Goal: Information Seeking & Learning: Find specific page/section

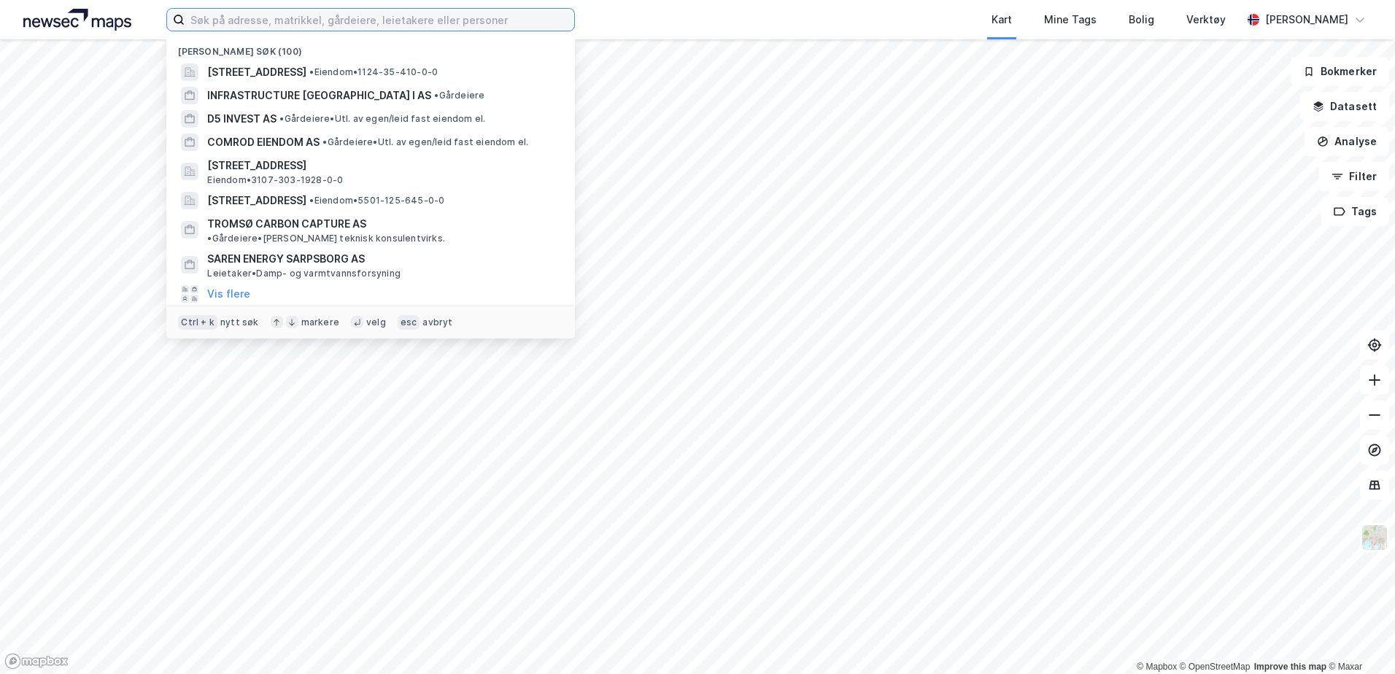
click at [257, 27] on input at bounding box center [380, 20] width 390 height 22
paste input "939545832"
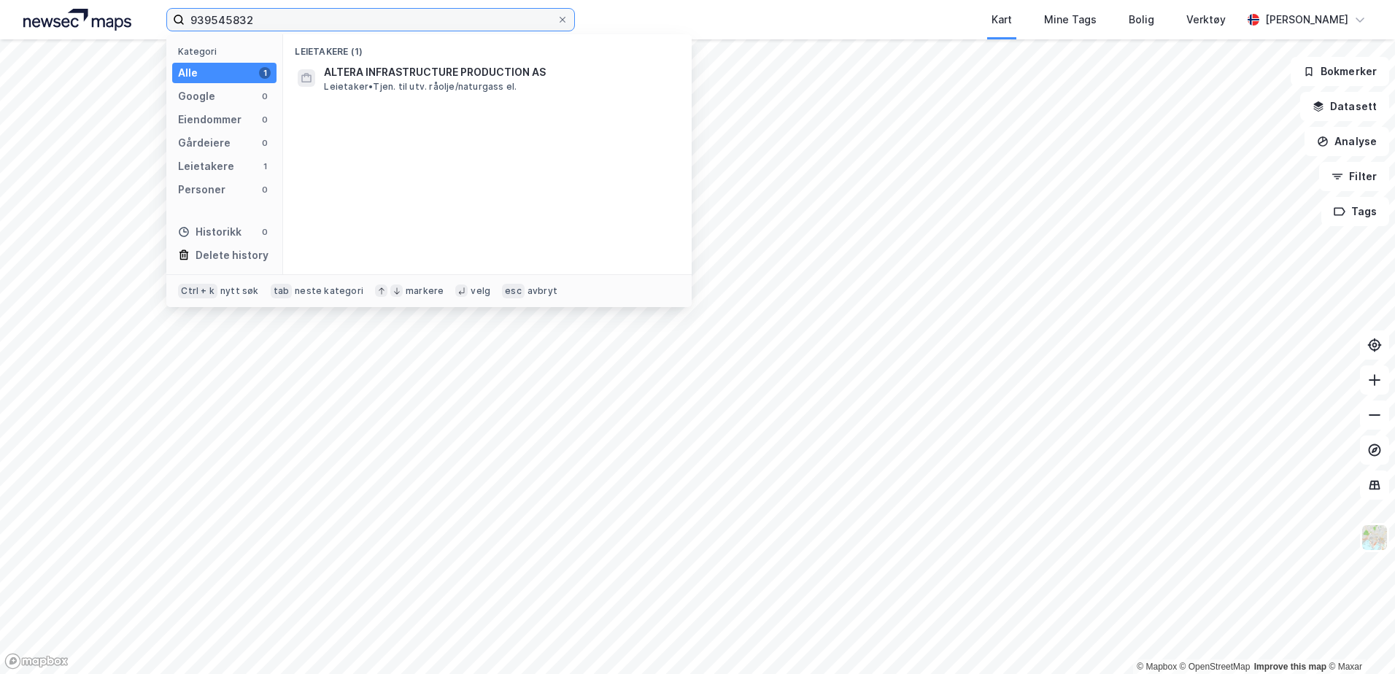
type input "939545832"
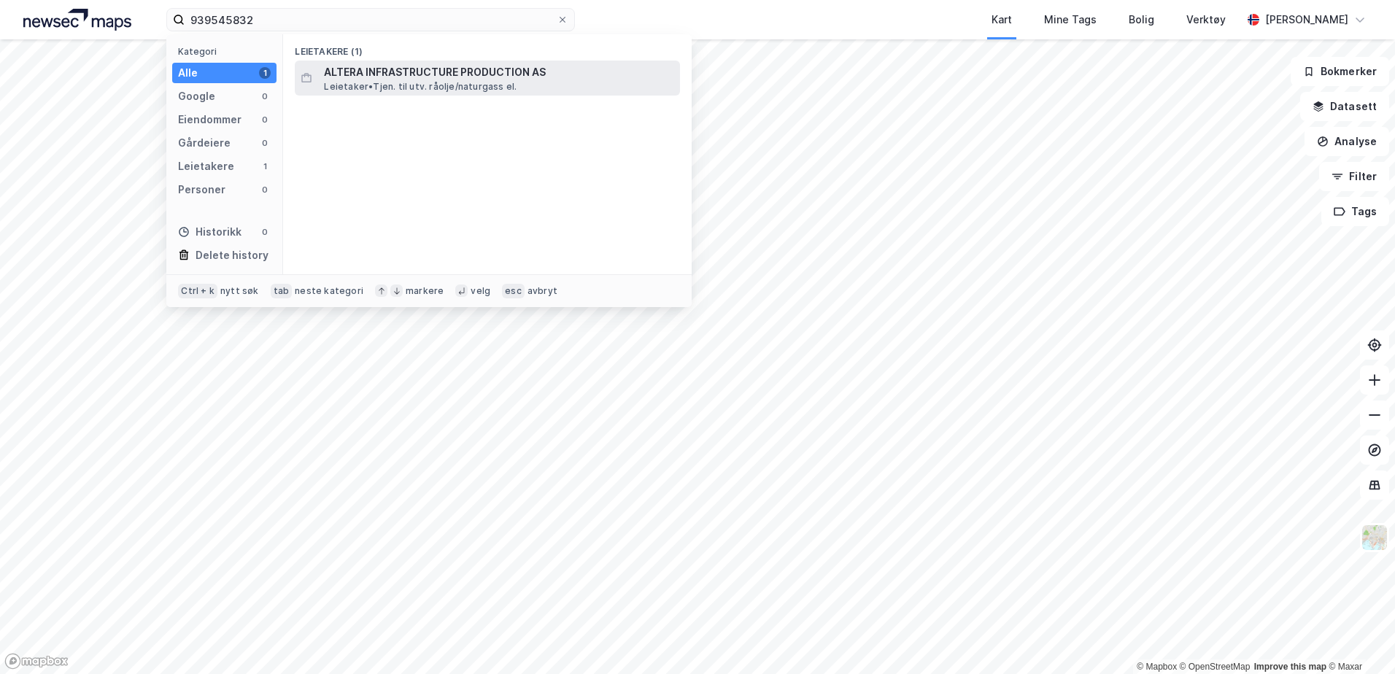
click at [450, 77] on span "ALTERA INFRASTRUCTURE PRODUCTION AS" at bounding box center [499, 72] width 350 height 18
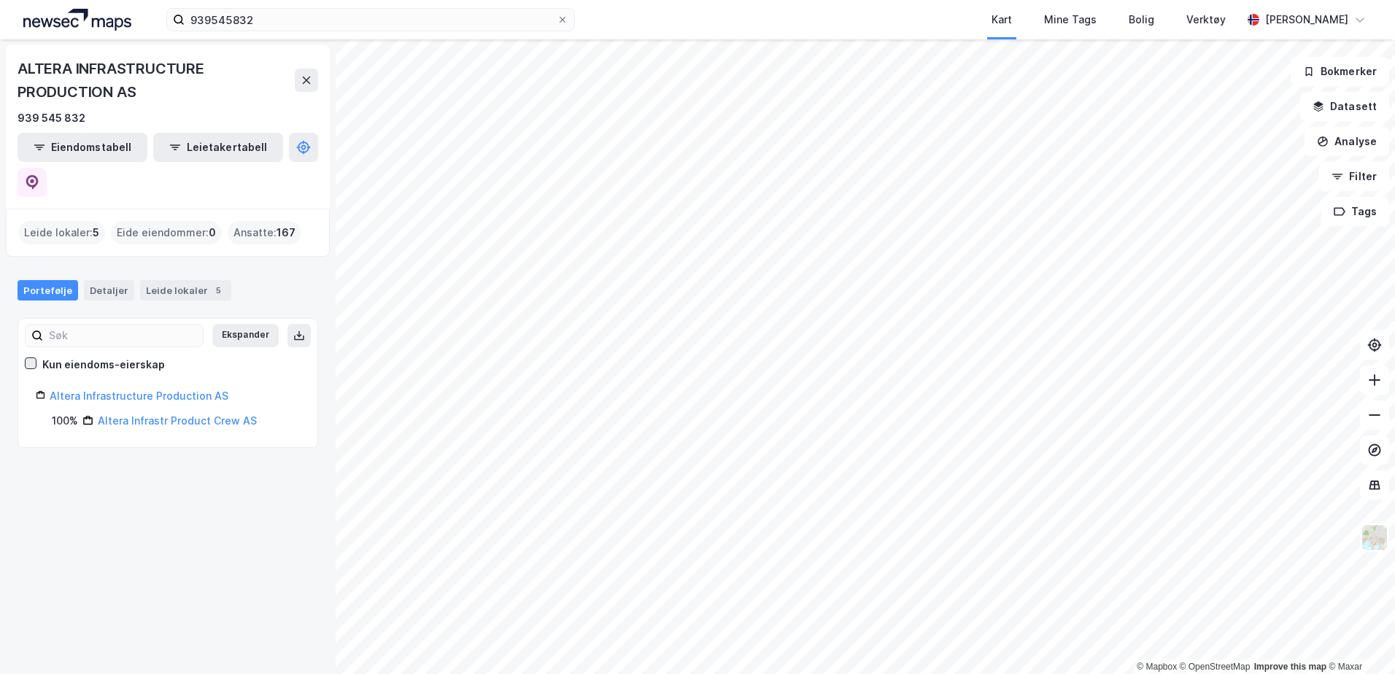
click at [25, 358] on div at bounding box center [31, 364] width 12 height 12
click at [122, 390] on link "Altera Infrastructure Production AS" at bounding box center [139, 396] width 179 height 12
click at [99, 325] on input at bounding box center [123, 336] width 160 height 22
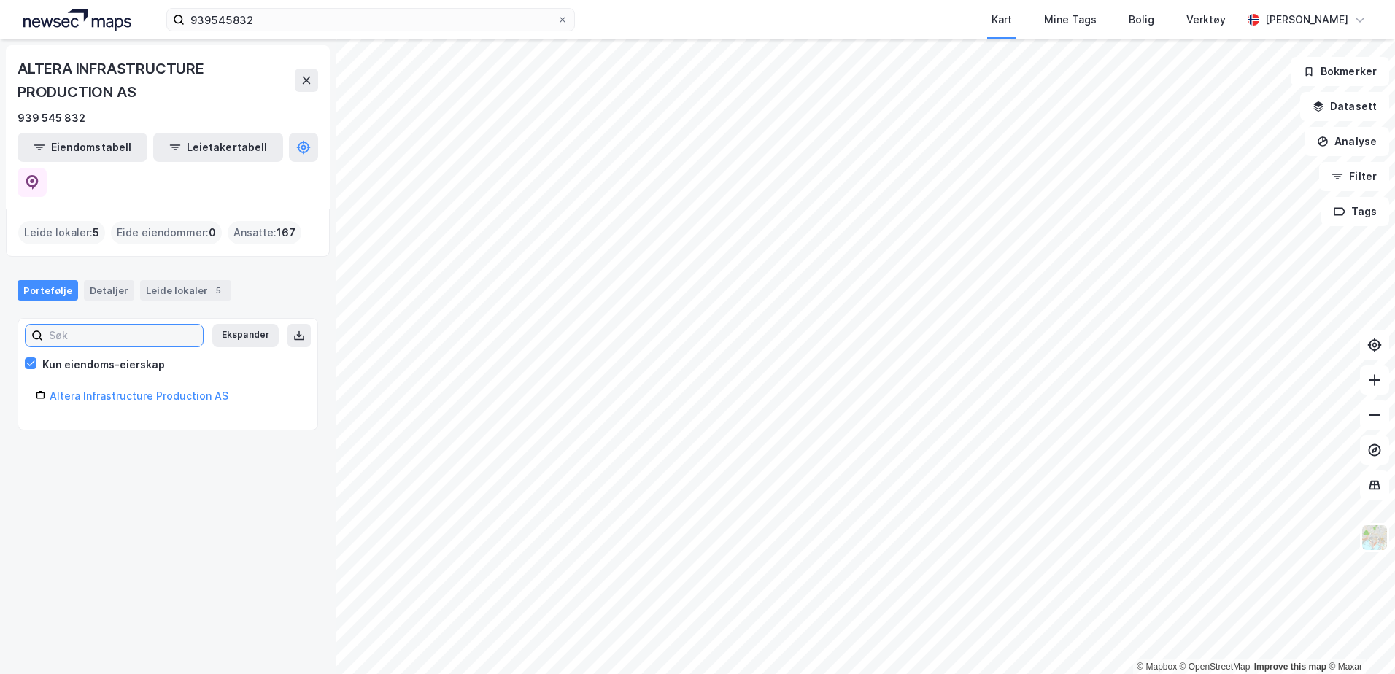
paste input "996235149"
type input "996235149"
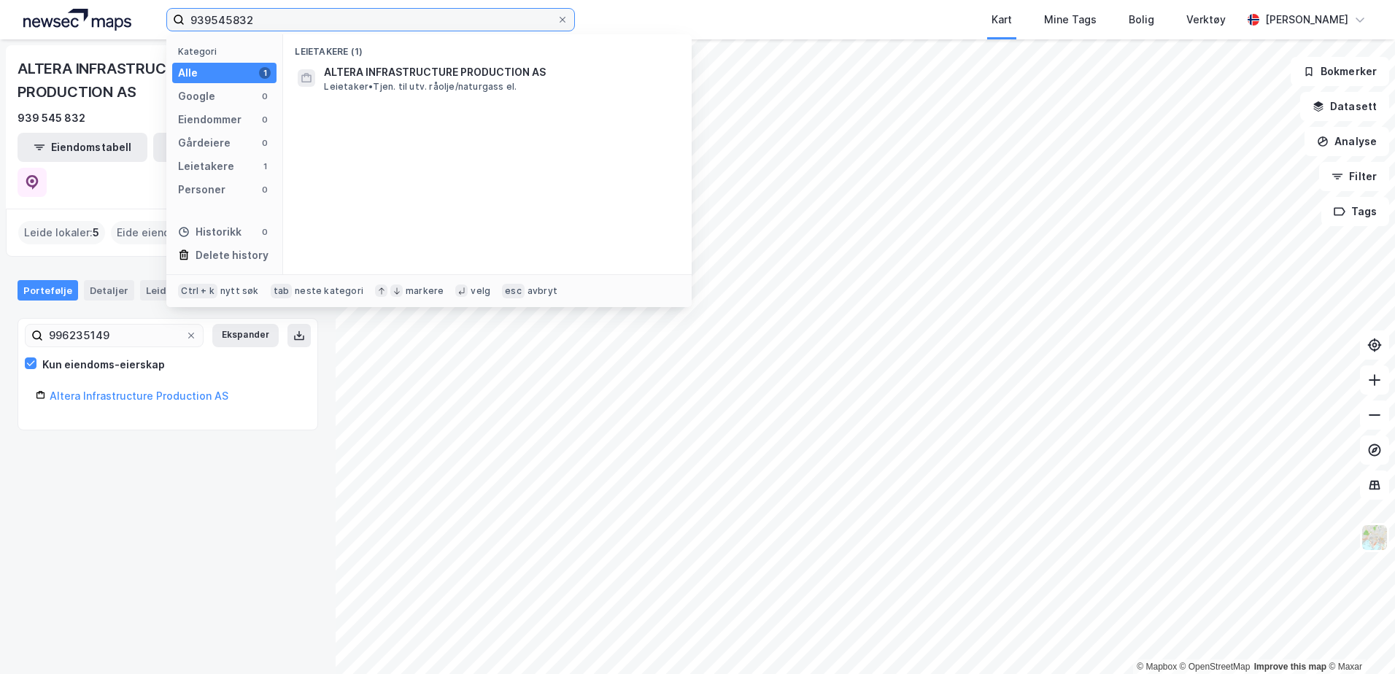
click at [354, 15] on input "939545832" at bounding box center [371, 20] width 372 height 22
drag, startPoint x: 354, startPoint y: 15, endPoint x: 126, endPoint y: 9, distance: 227.7
click at [126, 9] on div "939545832 Kategori Alle 1 Google 0 Eiendommer 0 Gårdeiere 0 Leietakere 1 Person…" at bounding box center [697, 19] width 1395 height 39
paste input "96235149"
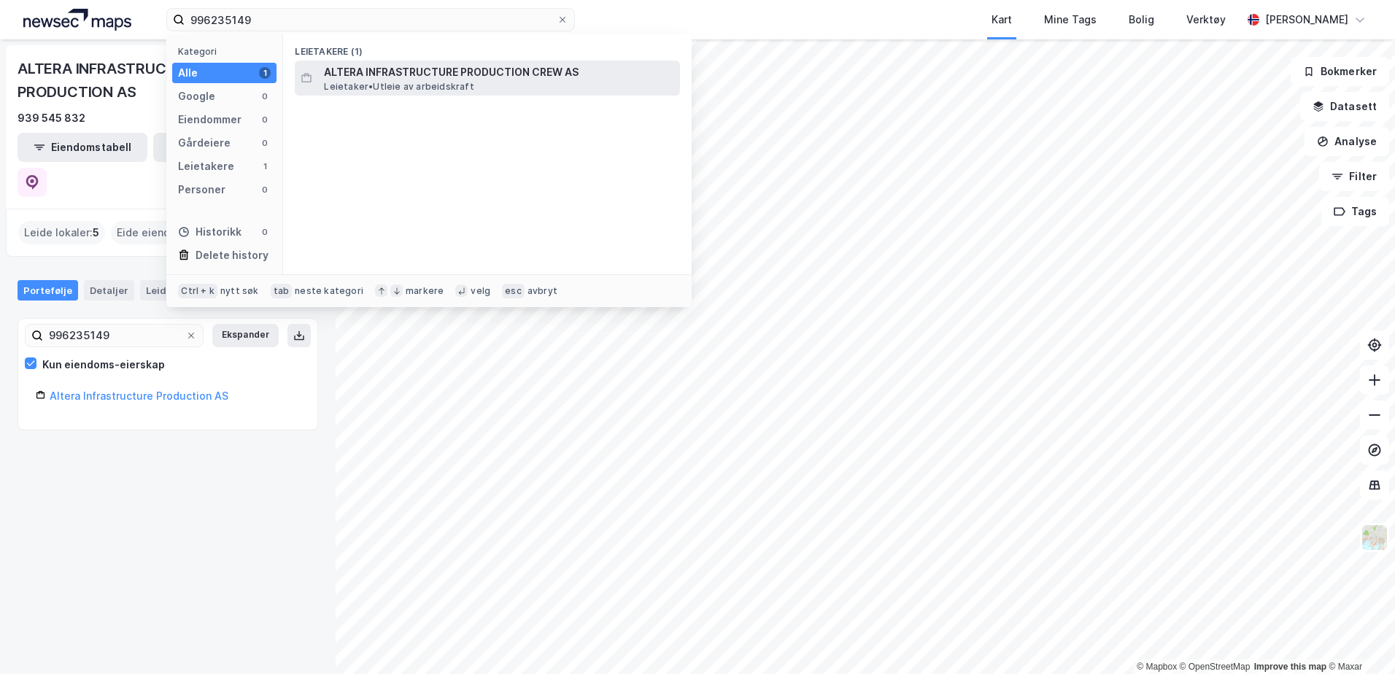
click at [403, 78] on span "ALTERA INFRASTRUCTURE PRODUCTION CREW AS" at bounding box center [499, 72] width 350 height 18
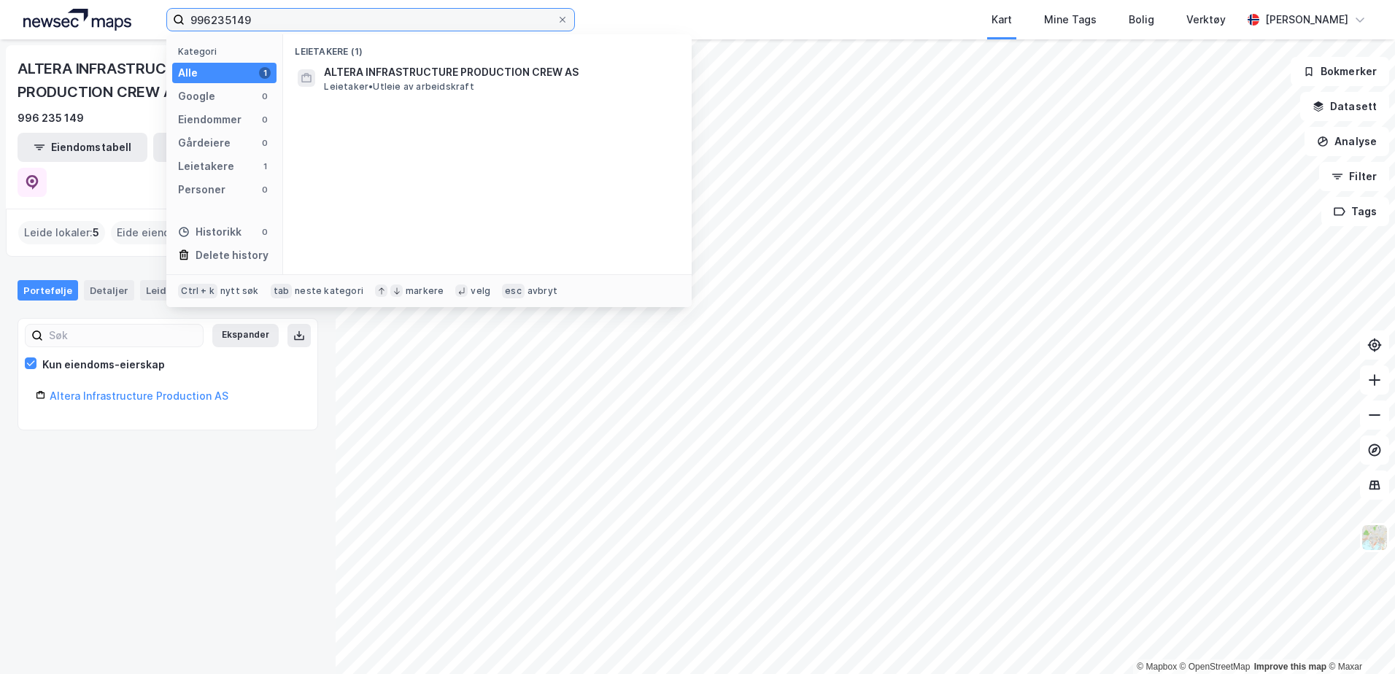
drag, startPoint x: 312, startPoint y: 20, endPoint x: 107, endPoint y: 13, distance: 205.1
click at [107, 14] on div "996235149 Kategori Alle 1 Google 0 Eiendommer 0 Gårdeiere 0 Leietakere 1 Person…" at bounding box center [697, 19] width 1395 height 39
paste input "0485674"
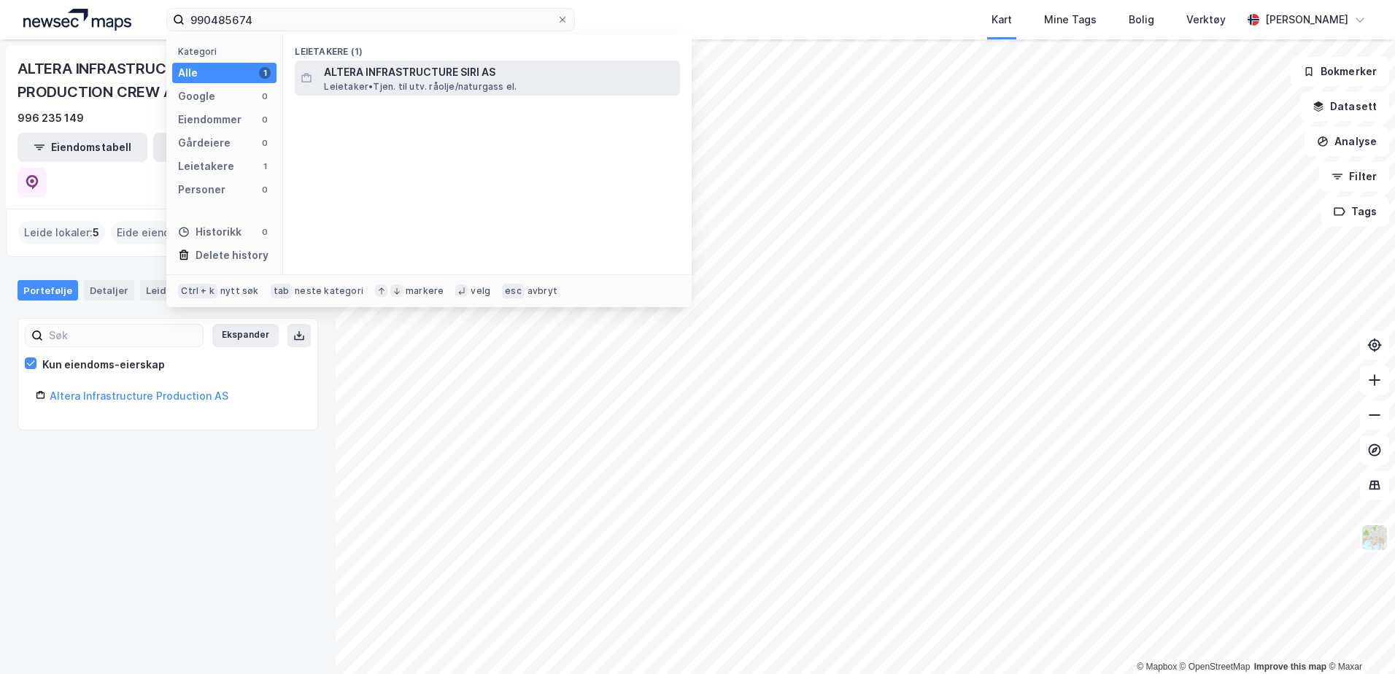
click at [480, 66] on span "ALTERA INFRASTRUCTURE SIRI AS" at bounding box center [499, 72] width 350 height 18
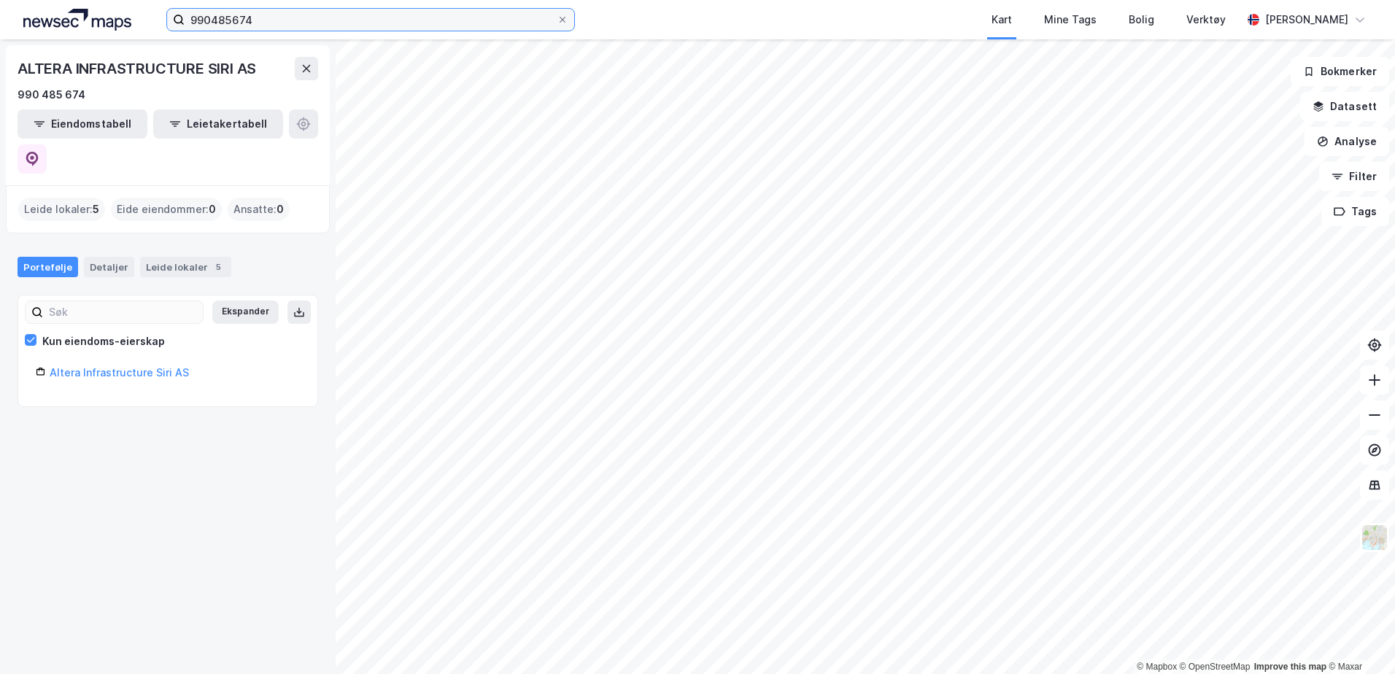
click at [352, 20] on input "990485674" at bounding box center [371, 20] width 372 height 22
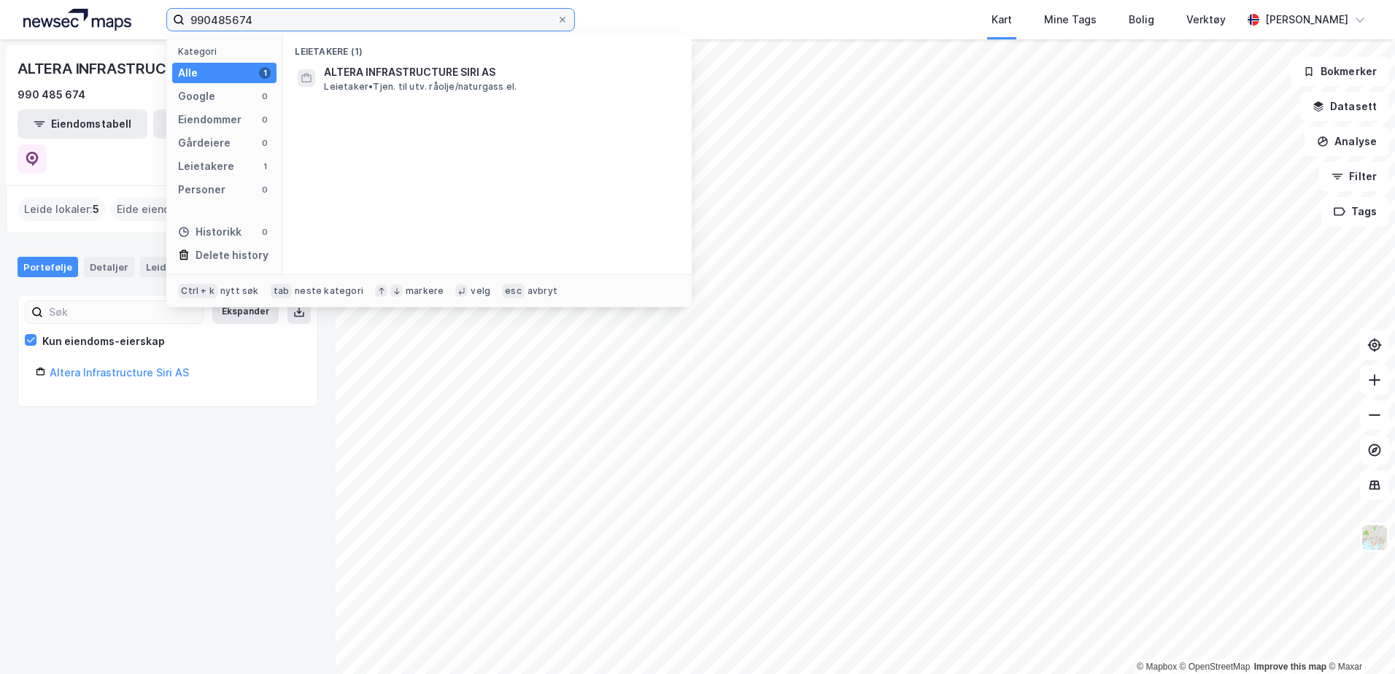
drag, startPoint x: 352, startPoint y: 20, endPoint x: 88, endPoint y: 9, distance: 264.4
click at [88, 9] on div "990485674 Kategori Alle 1 Google 0 Eiendommer 0 Gårdeiere 0 Leietakere 1 Person…" at bounding box center [697, 19] width 1395 height 39
paste input "79518"
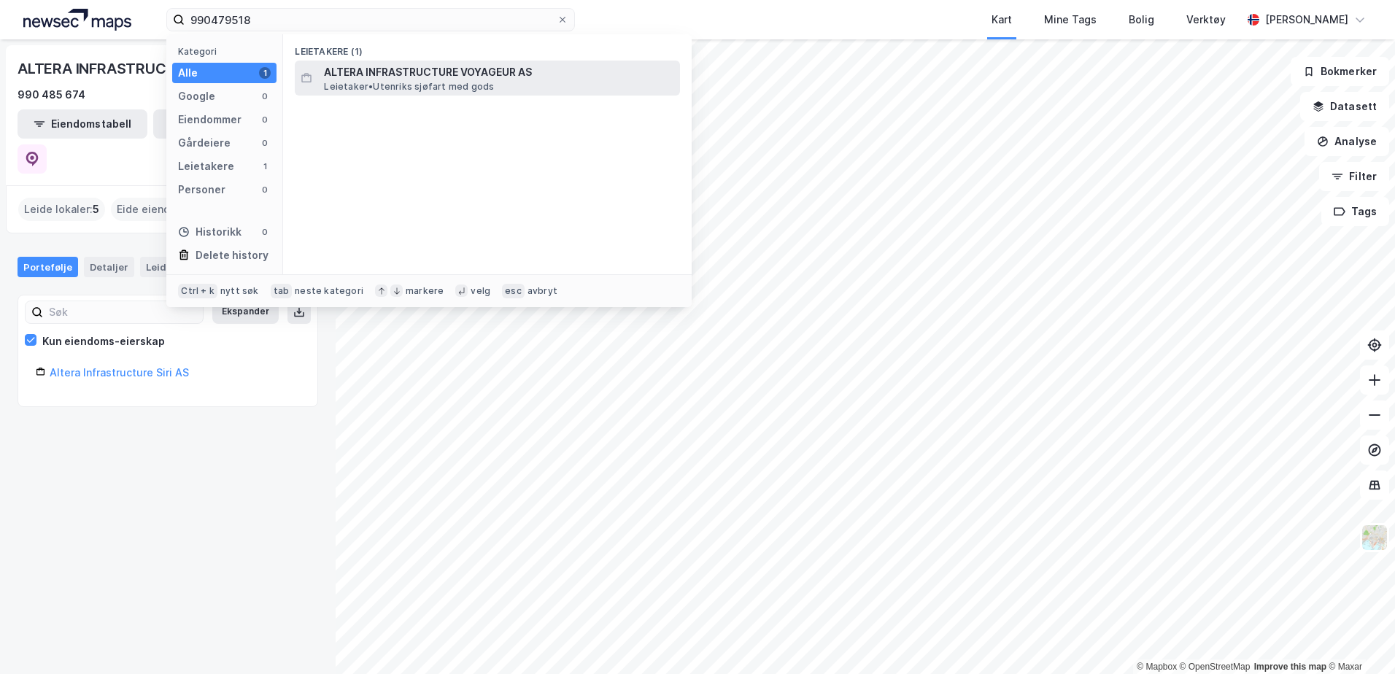
click at [430, 75] on span "ALTERA INFRASTRUCTURE VOYAGEUR AS" at bounding box center [499, 72] width 350 height 18
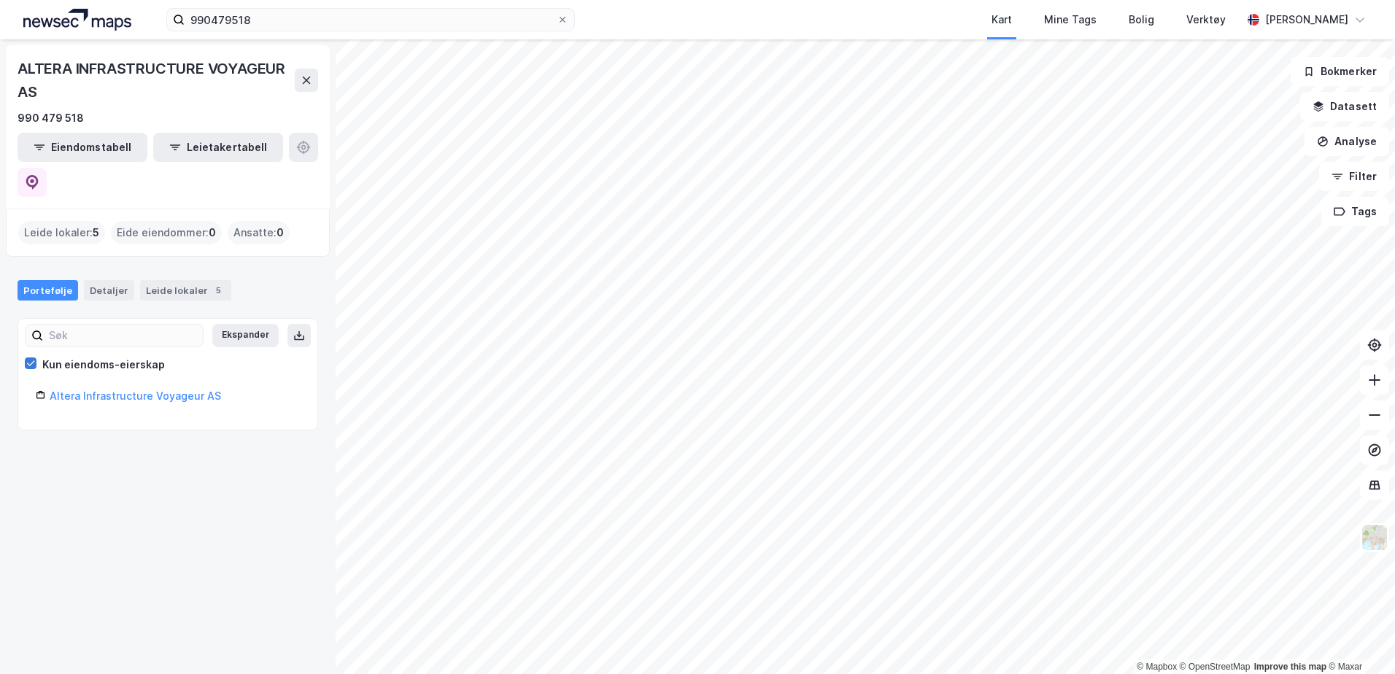
click at [28, 358] on icon at bounding box center [31, 363] width 10 height 10
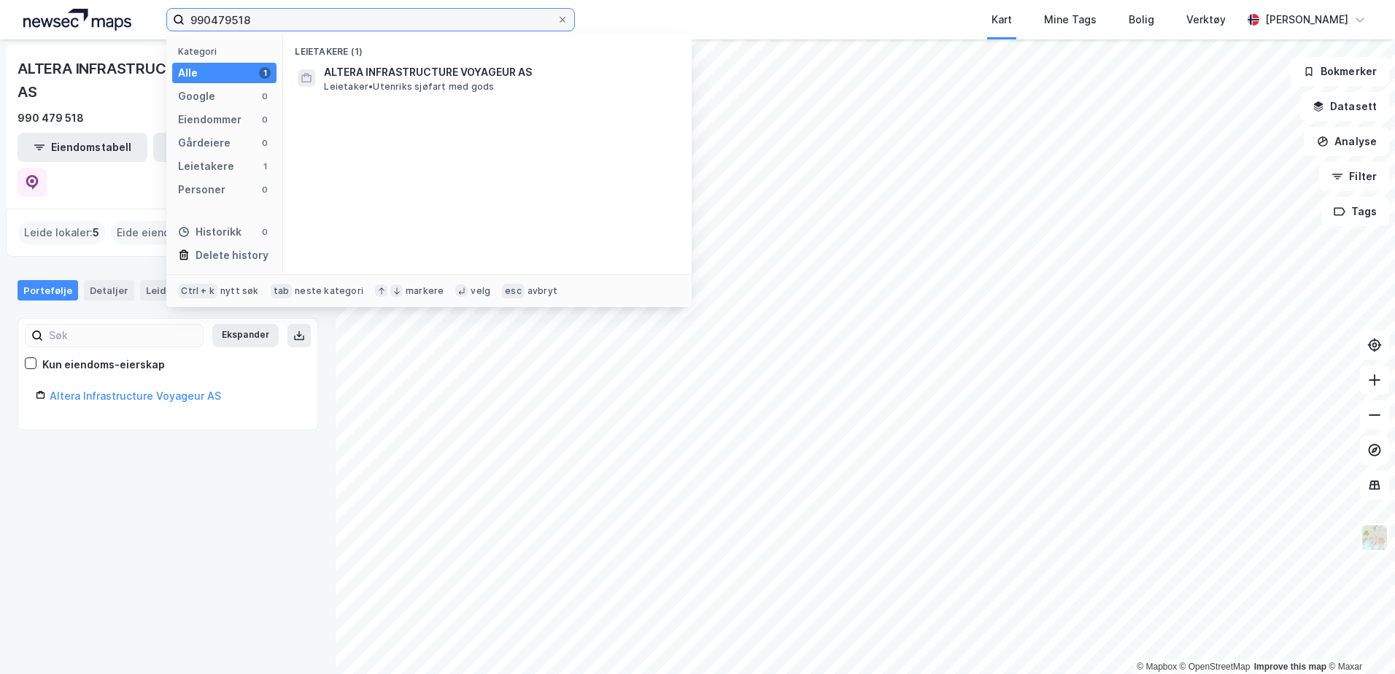
click at [335, 23] on input "990479518" at bounding box center [371, 20] width 372 height 22
drag, startPoint x: 337, startPoint y: 22, endPoint x: 82, endPoint y: -13, distance: 257.1
click at [82, 0] on html "990479518 Kategori Alle 1 Google 0 Eiendommer 0 Gårdeiere 0 Leietakere 1 Person…" at bounding box center [697, 337] width 1395 height 674
paste input "6508234"
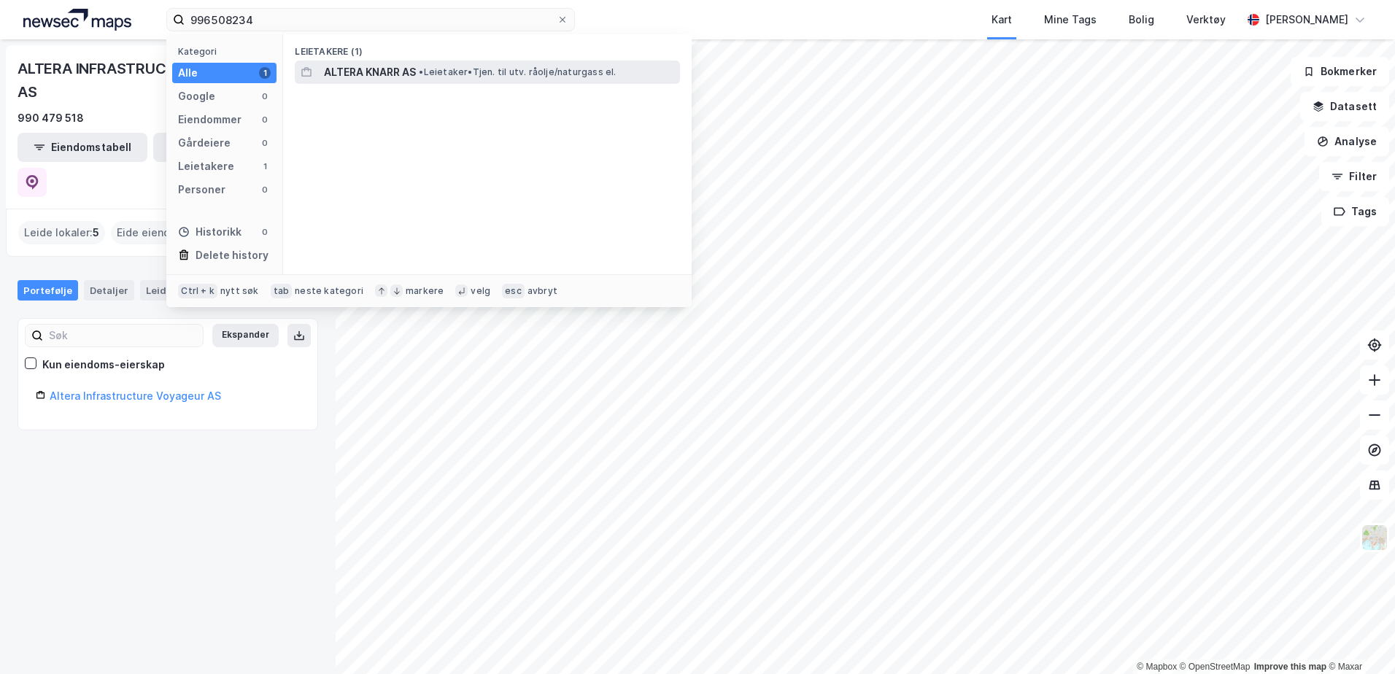
click at [408, 71] on span "ALTERA KNARR AS" at bounding box center [370, 72] width 92 height 18
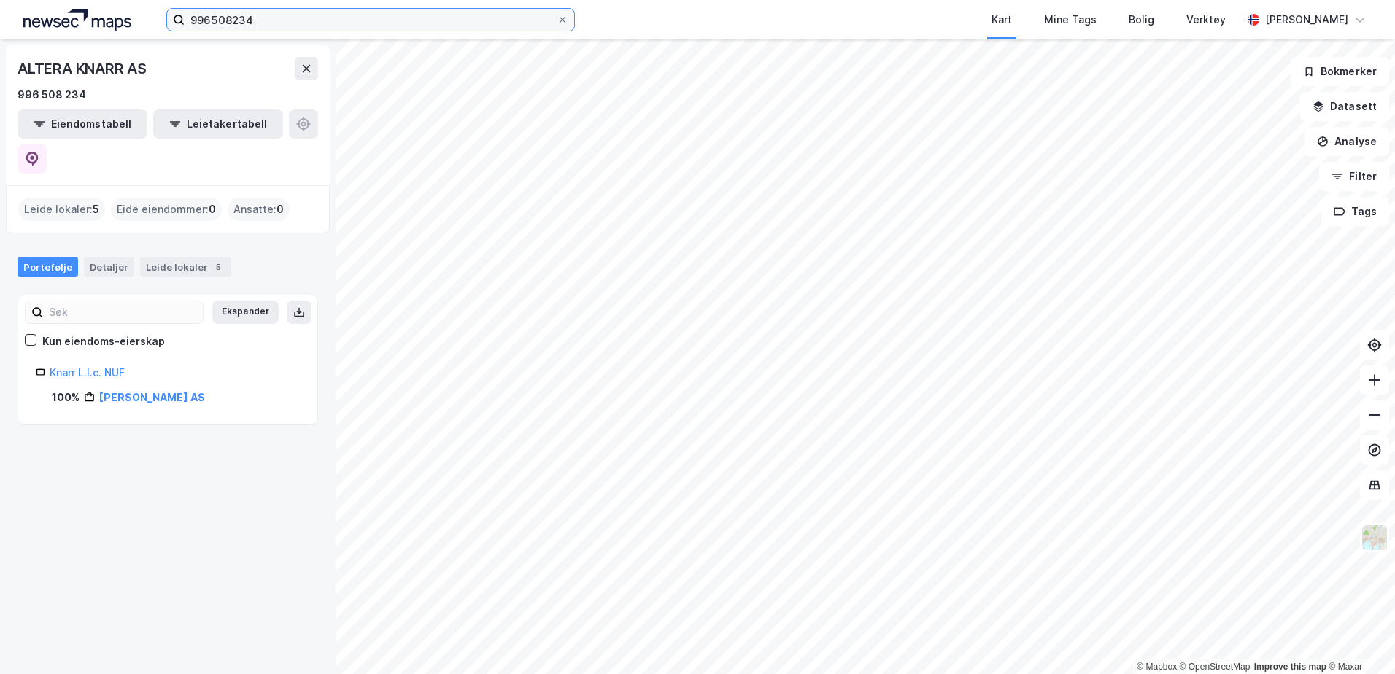
click at [340, 19] on input "996508234" at bounding box center [371, 20] width 372 height 22
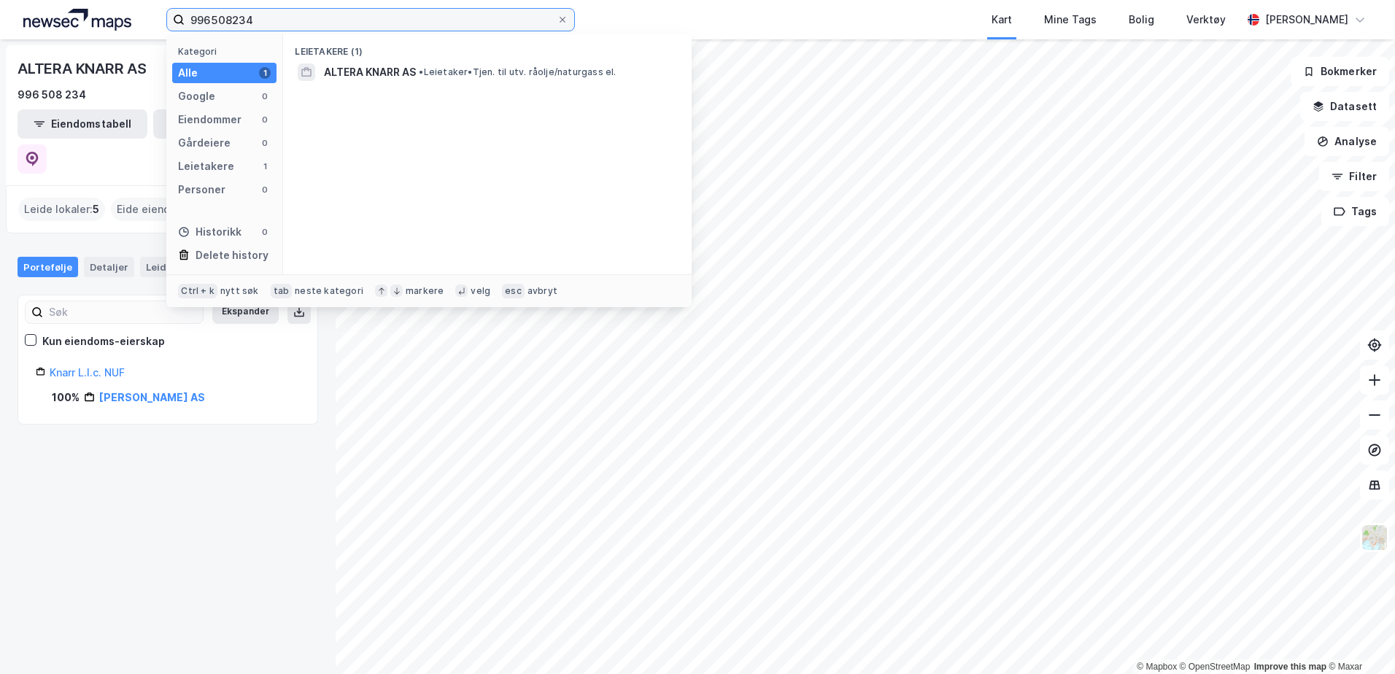
drag, startPoint x: 340, startPoint y: 19, endPoint x: 154, endPoint y: 17, distance: 186.1
click at [155, 17] on div "996508234 Kategori Alle 1 Google 0 Eiendommer 0 Gårdeiere 0 Leietakere 1 Person…" at bounding box center [697, 19] width 1395 height 39
paste input "7788885"
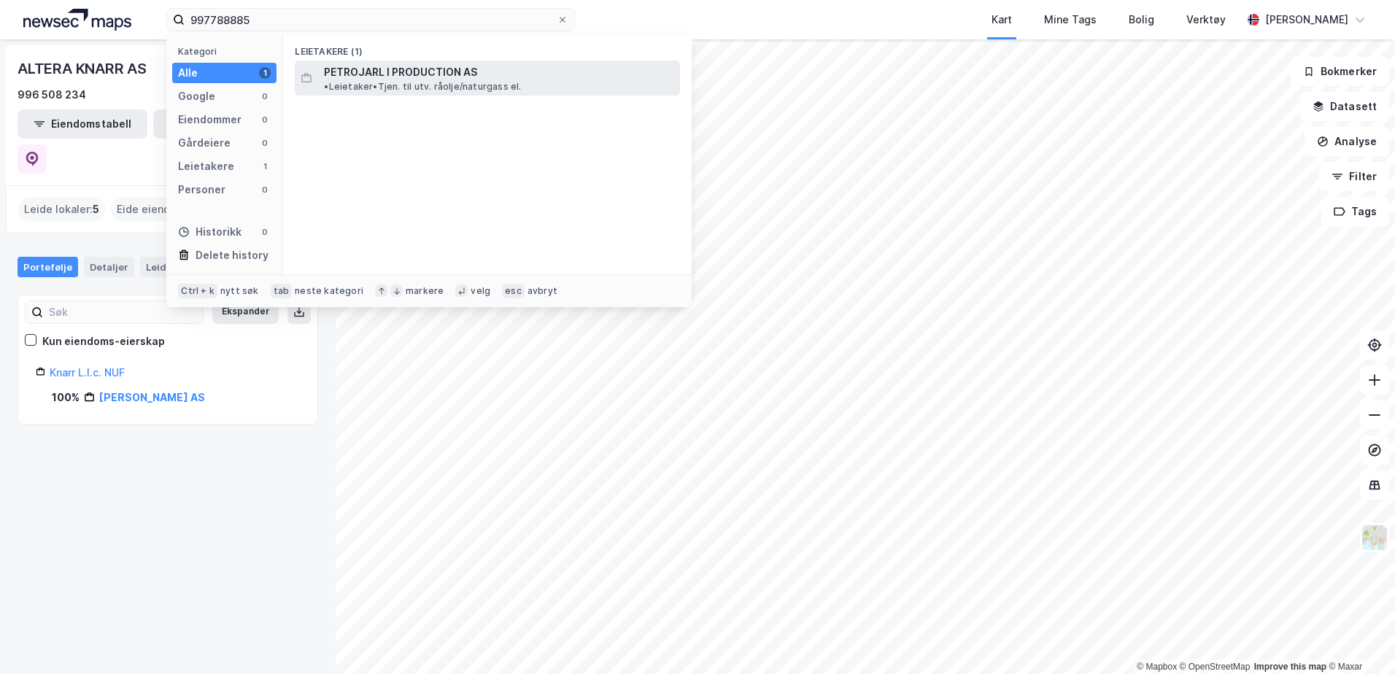
click at [495, 81] on span "• Leietaker • Tjen. til utv. råolje/naturgass el." at bounding box center [422, 87] width 197 height 12
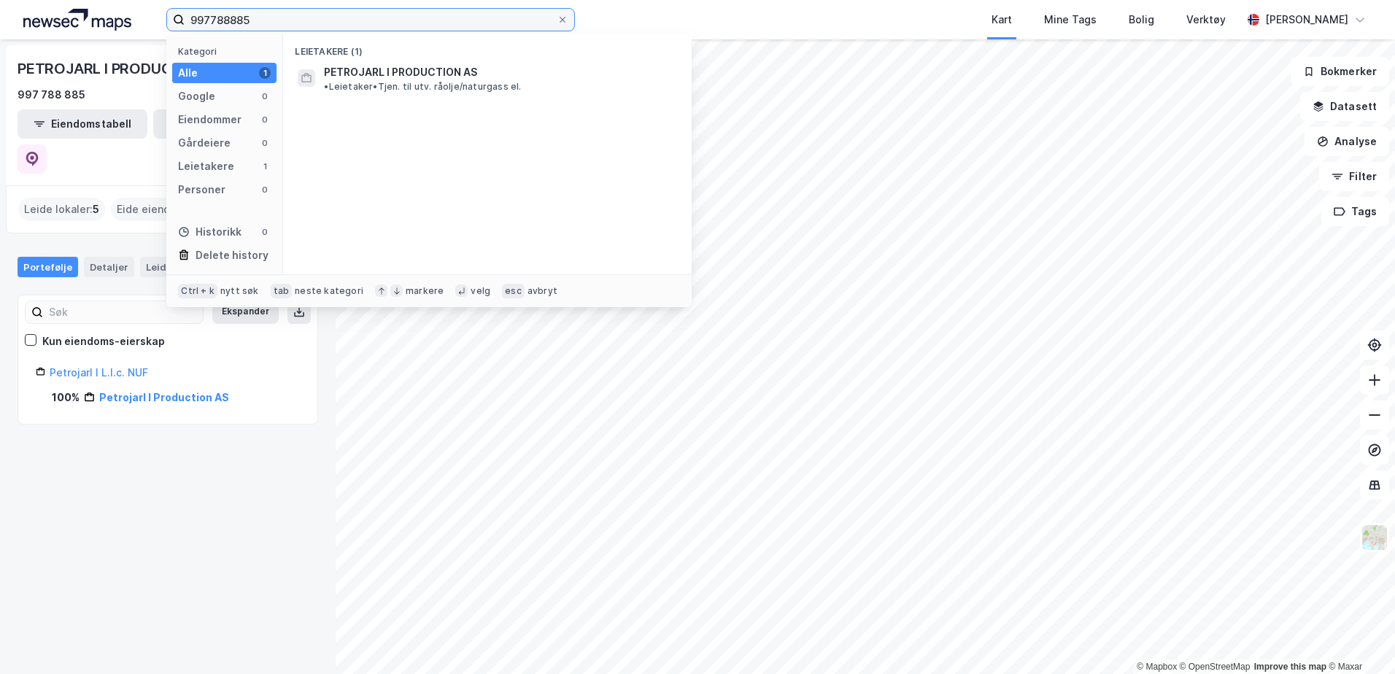
drag, startPoint x: 217, startPoint y: 19, endPoint x: 100, endPoint y: 5, distance: 118.3
click at [100, 5] on div "997788885 Kategori Alle 1 Google 0 Eiendommer 0 Gårdeiere 0 Leietakere 1 Person…" at bounding box center [697, 19] width 1395 height 39
paste input "8597324"
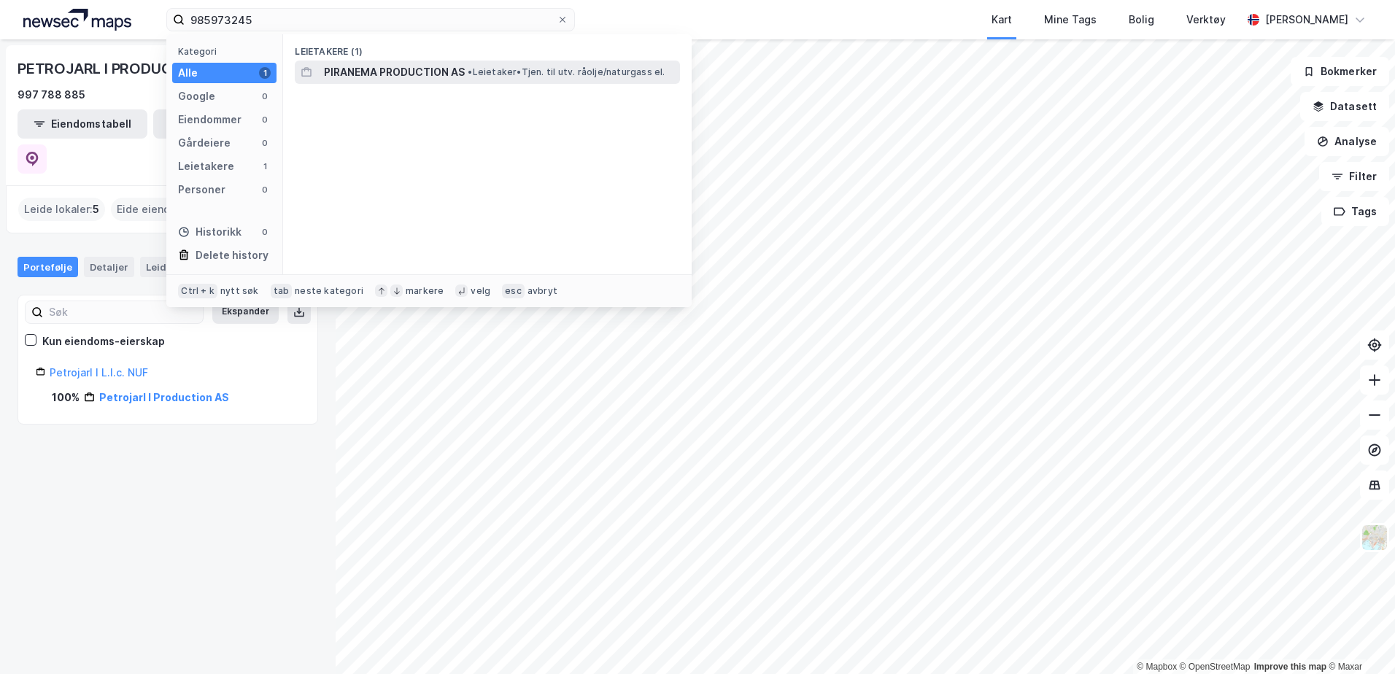
click at [387, 79] on span "PIRANEMA PRODUCTION AS" at bounding box center [394, 72] width 141 height 18
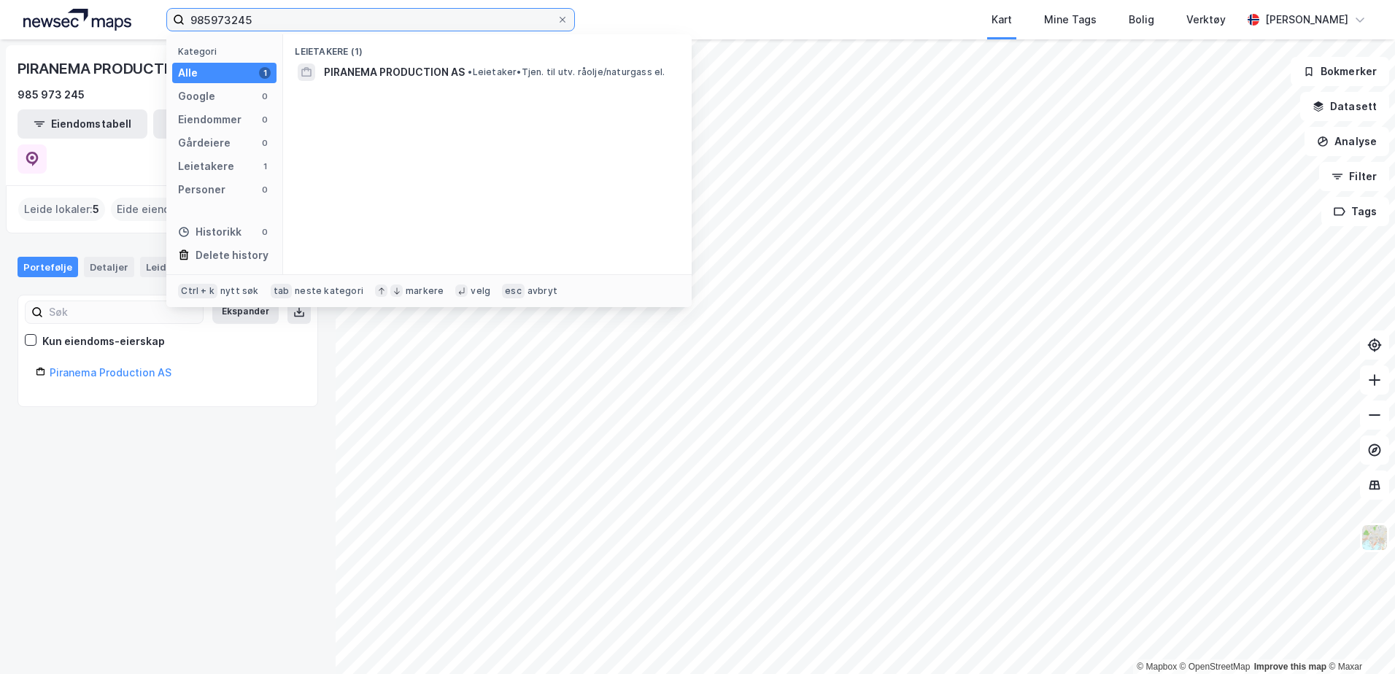
drag, startPoint x: 286, startPoint y: 20, endPoint x: 135, endPoint y: 11, distance: 151.3
click at [135, 11] on div "985973245 Kategori Alle 1 Google 0 Eiendommer 0 Gårdeiere 0 Leietakere 1 Person…" at bounding box center [697, 19] width 1395 height 39
paste input "Altera Infrastructure Production AS"
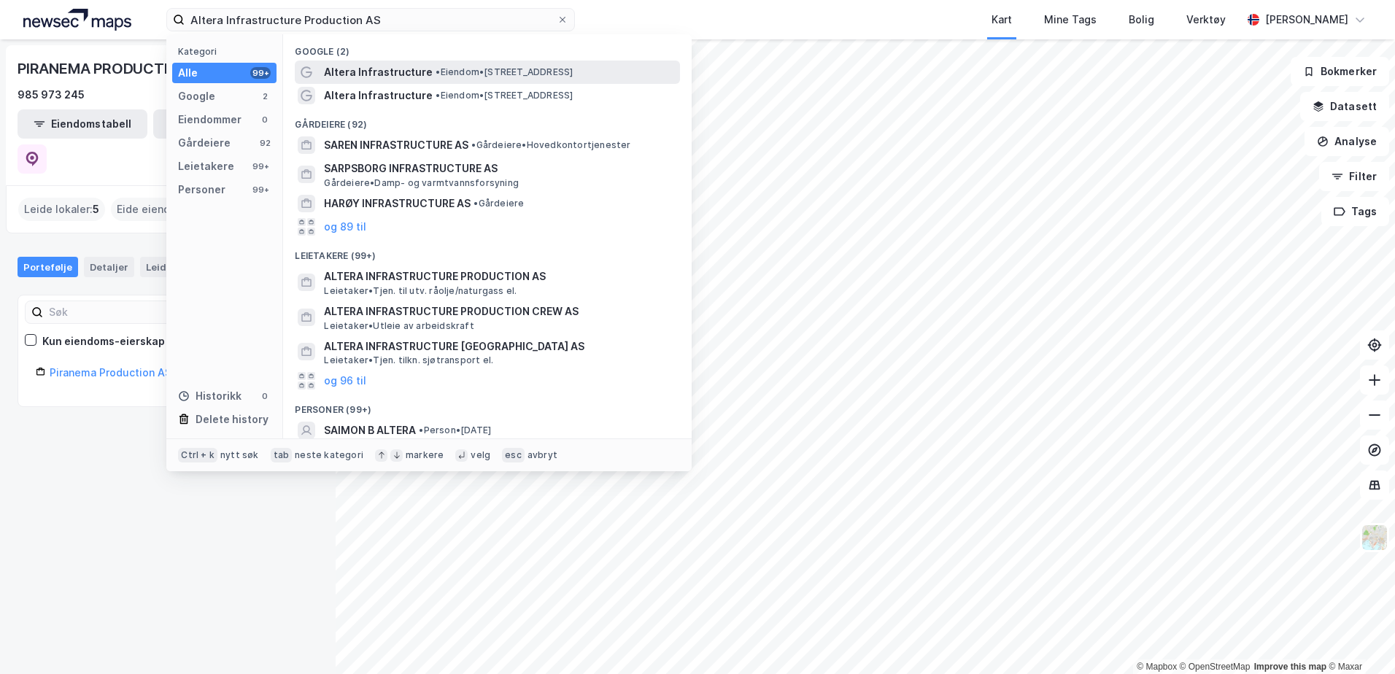
click at [360, 70] on span "Altera Infrastructure" at bounding box center [378, 72] width 109 height 18
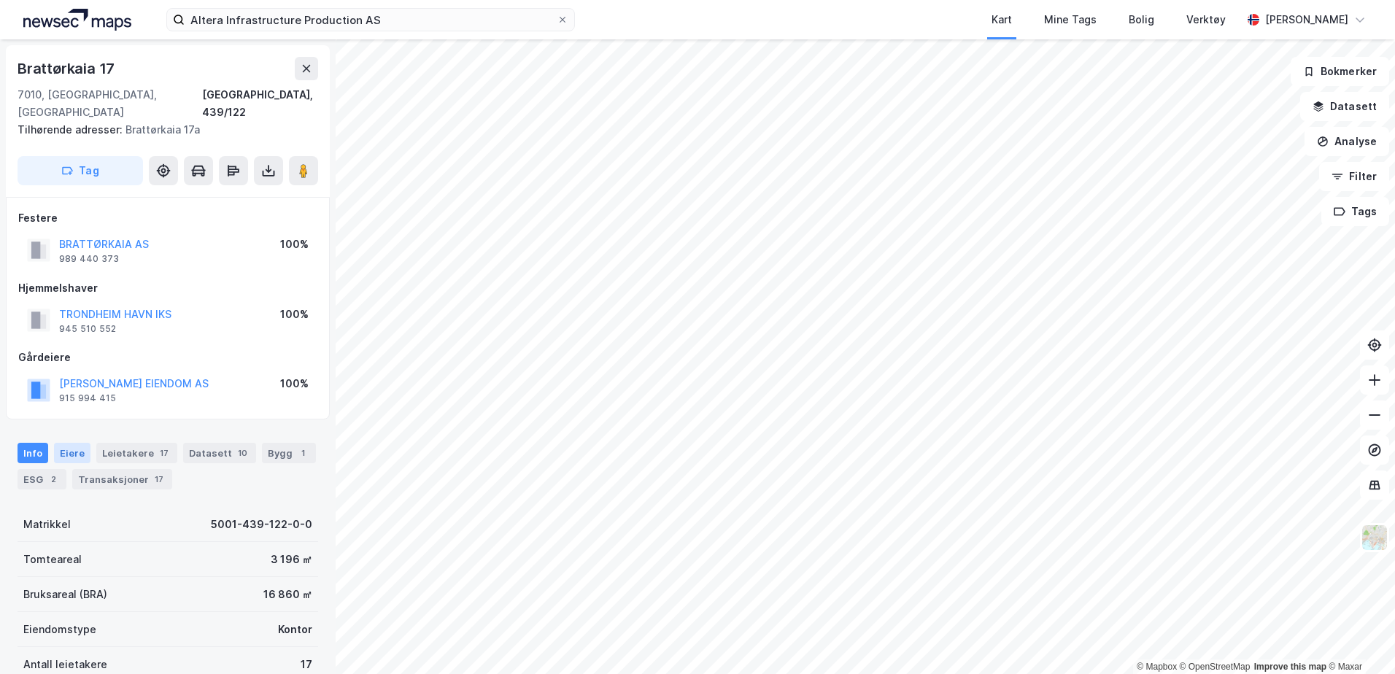
click at [65, 443] on div "Eiere" at bounding box center [72, 453] width 36 height 20
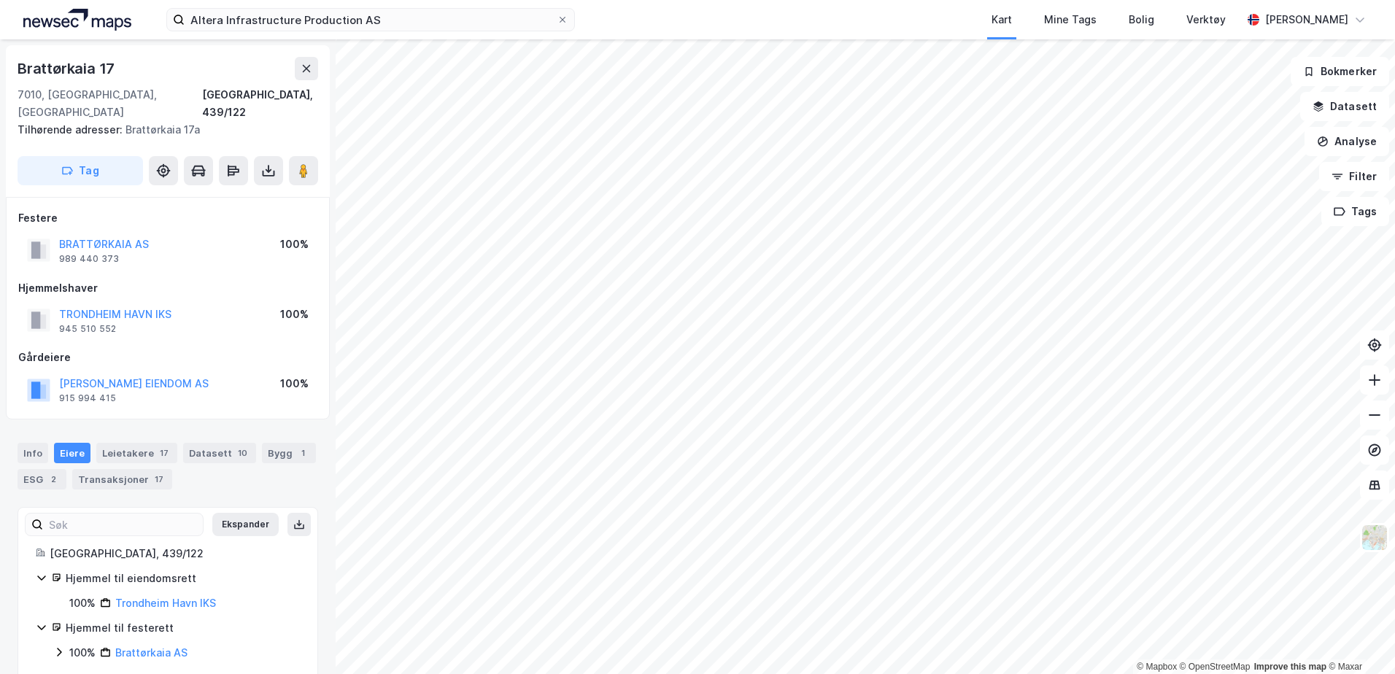
click at [26, 425] on div "Info [PERSON_NAME] 17 Datasett 10 Bygg 1 ESG 2 Transaksjoner 17" at bounding box center [168, 460] width 336 height 70
click at [34, 443] on div "Info" at bounding box center [33, 453] width 31 height 20
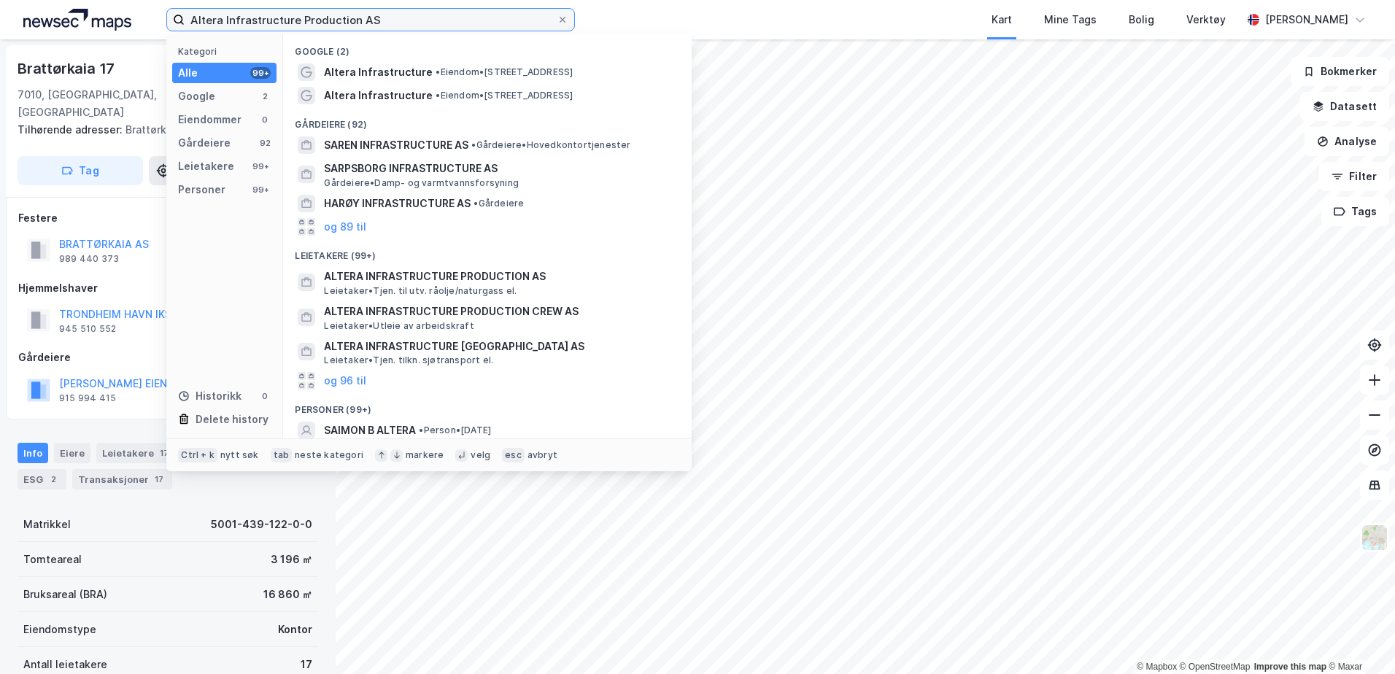
click at [402, 19] on input "Altera Infrastructure Production AS" at bounding box center [371, 20] width 372 height 22
drag, startPoint x: 402, startPoint y: 19, endPoint x: 173, endPoint y: 20, distance: 229.1
click at [173, 20] on label "Altera Infrastructure Production AS" at bounding box center [370, 19] width 409 height 23
paste input "Crew"
click at [85, 197] on div "Festere BRATTØRKAIA AS 989 440 373 100% Hjemmelshaver TRONDHEIM HAVN IKS 945 51…" at bounding box center [168, 308] width 324 height 223
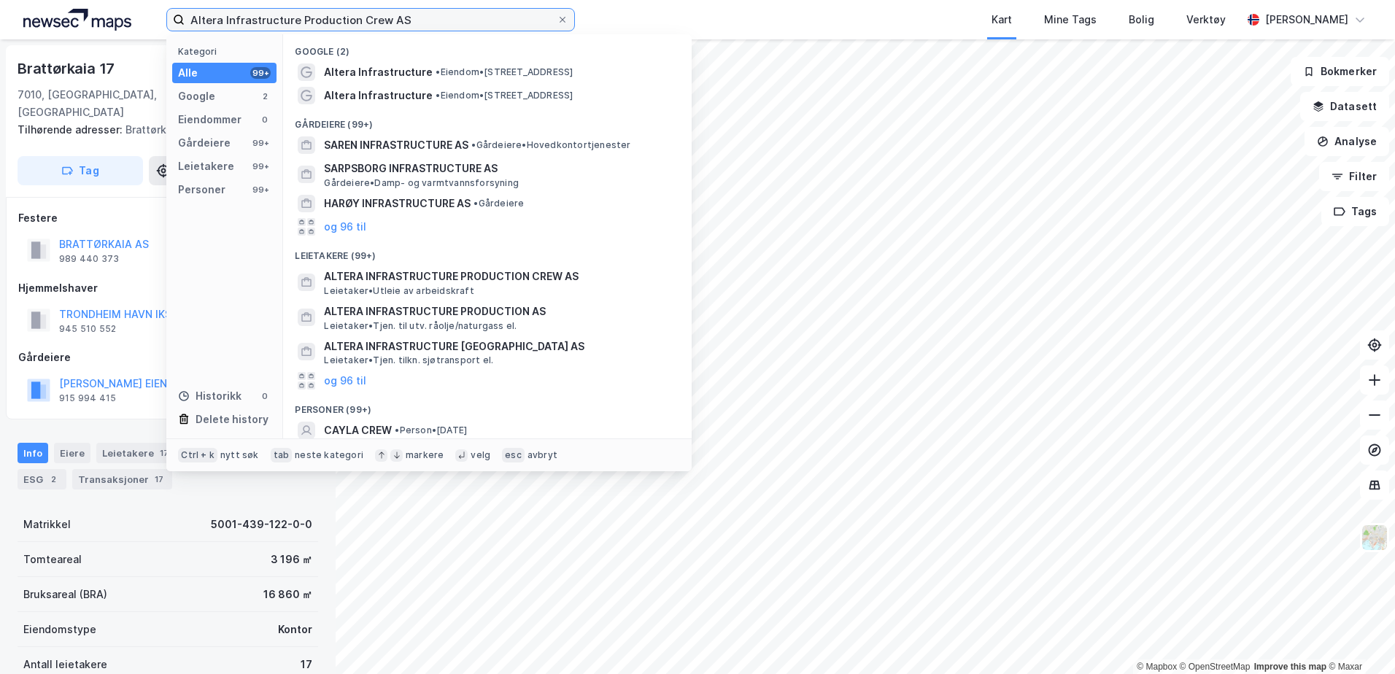
click at [450, 21] on input "Altera Infrastructure Production Crew AS" at bounding box center [371, 20] width 372 height 22
click at [417, 19] on input "Altera Infrastructure Production Crew AS" at bounding box center [371, 20] width 372 height 22
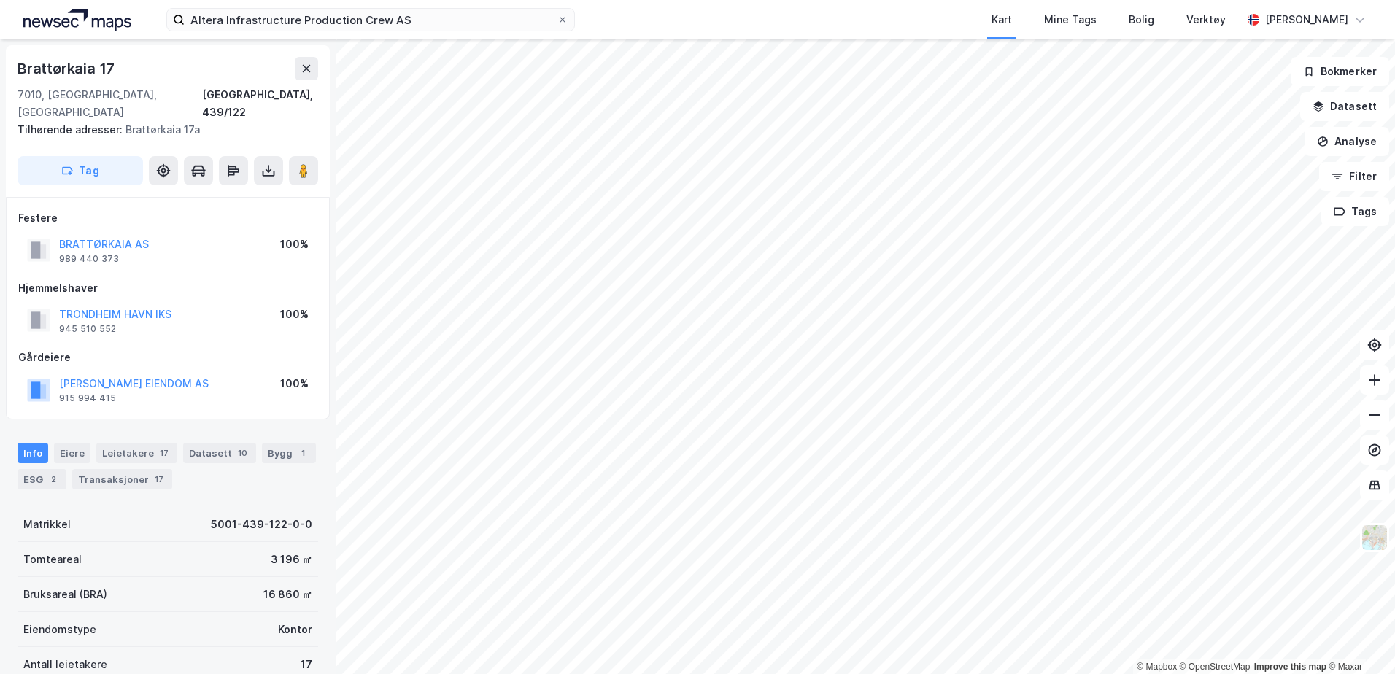
click at [202, 612] on div "Eiendomstype Kontor" at bounding box center [168, 629] width 301 height 35
click at [125, 443] on div "Leietakere 17" at bounding box center [136, 453] width 81 height 20
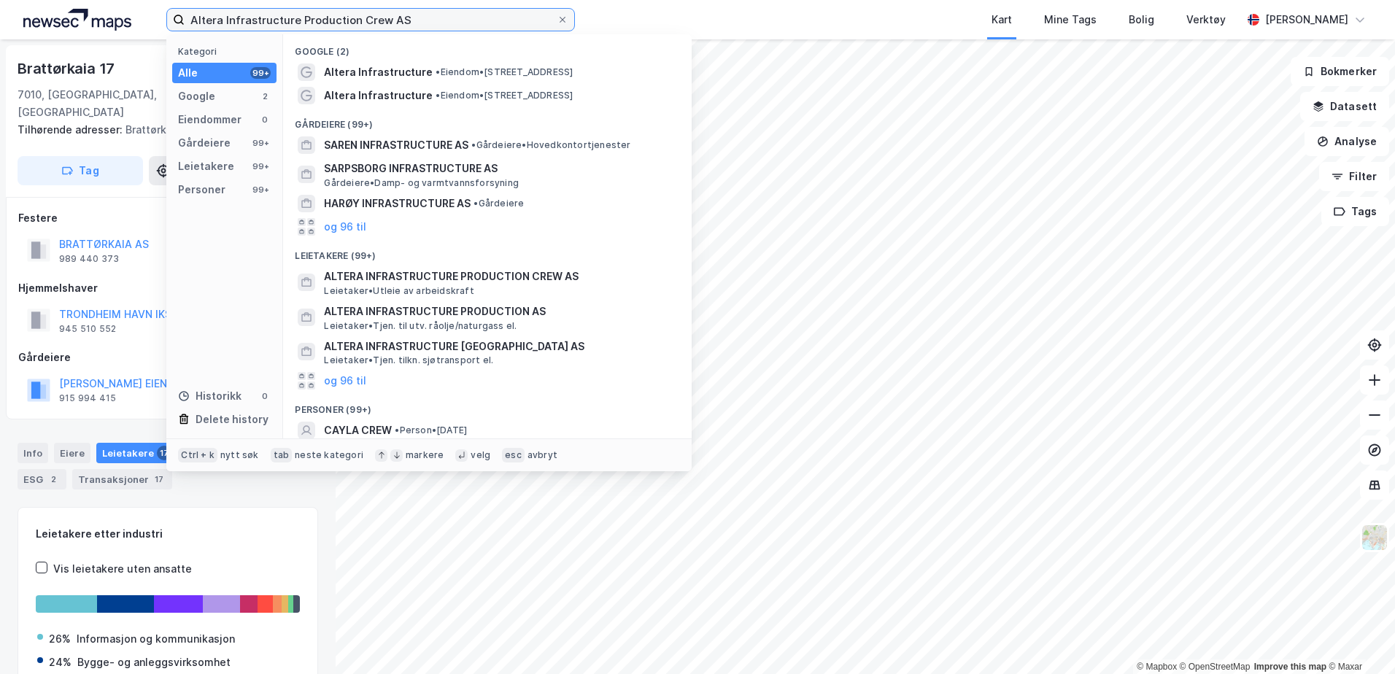
drag, startPoint x: 420, startPoint y: 27, endPoint x: 137, endPoint y: -4, distance: 284.8
click at [137, 0] on html "Altera Infrastructure Production Crew AS Kategori Alle 99+ Google 2 Eiendommer …" at bounding box center [697, 337] width 1395 height 674
paste input "Siri"
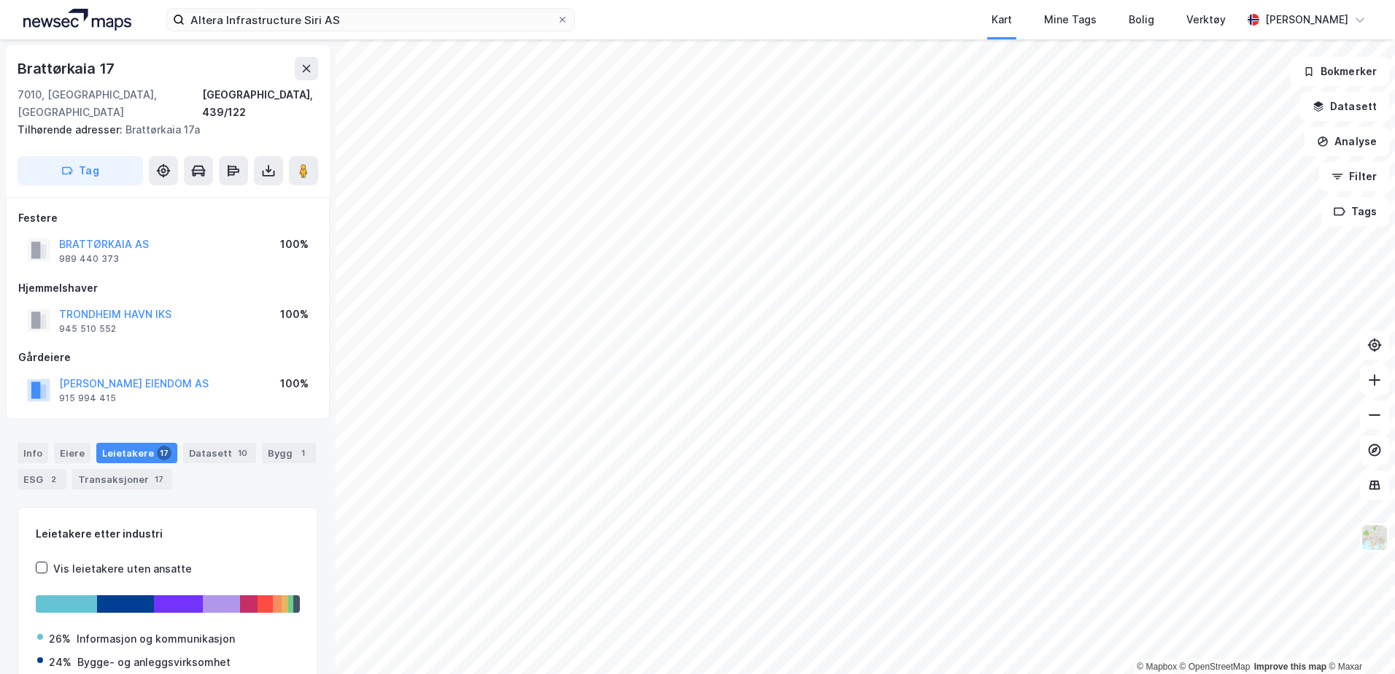
click at [179, 541] on div "Leietakere etter industri Vis leietakere uten ansatte 26% Informasjon og kommun…" at bounding box center [168, 618] width 264 height 187
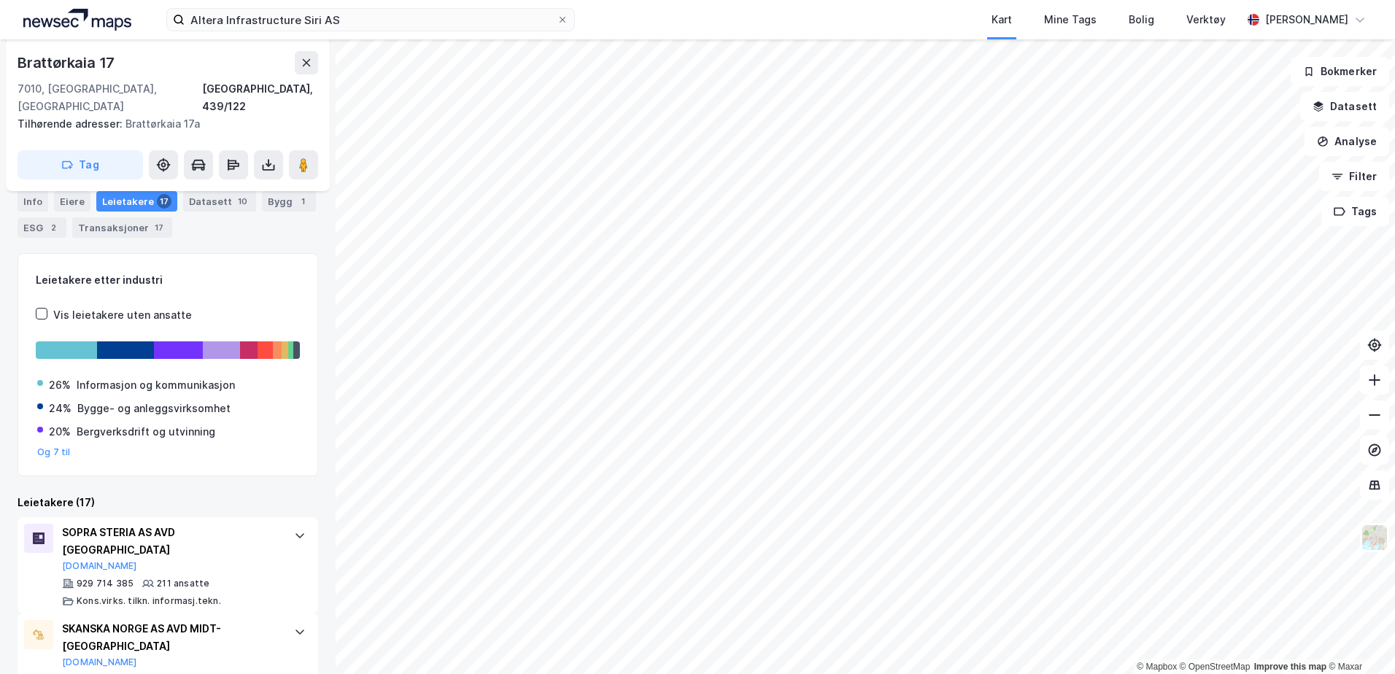
scroll to position [228, 0]
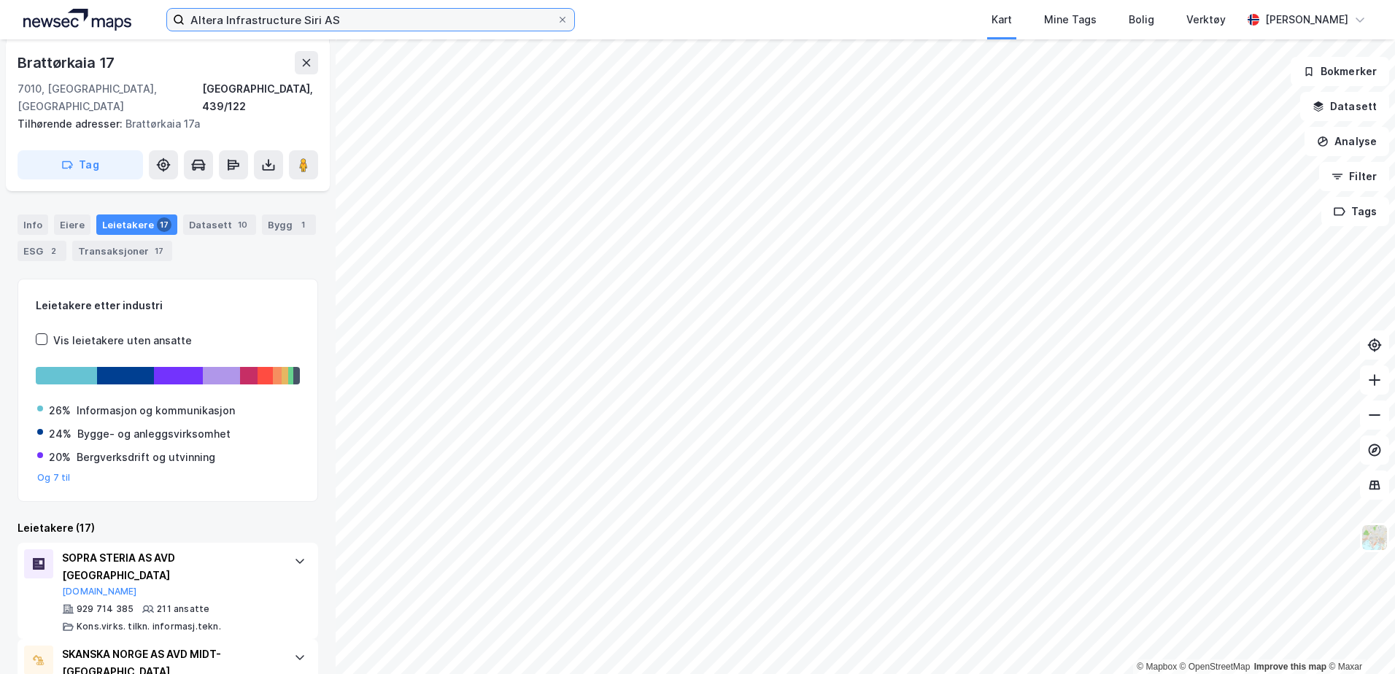
click at [376, 28] on input "Altera Infrastructure Siri AS" at bounding box center [371, 20] width 372 height 22
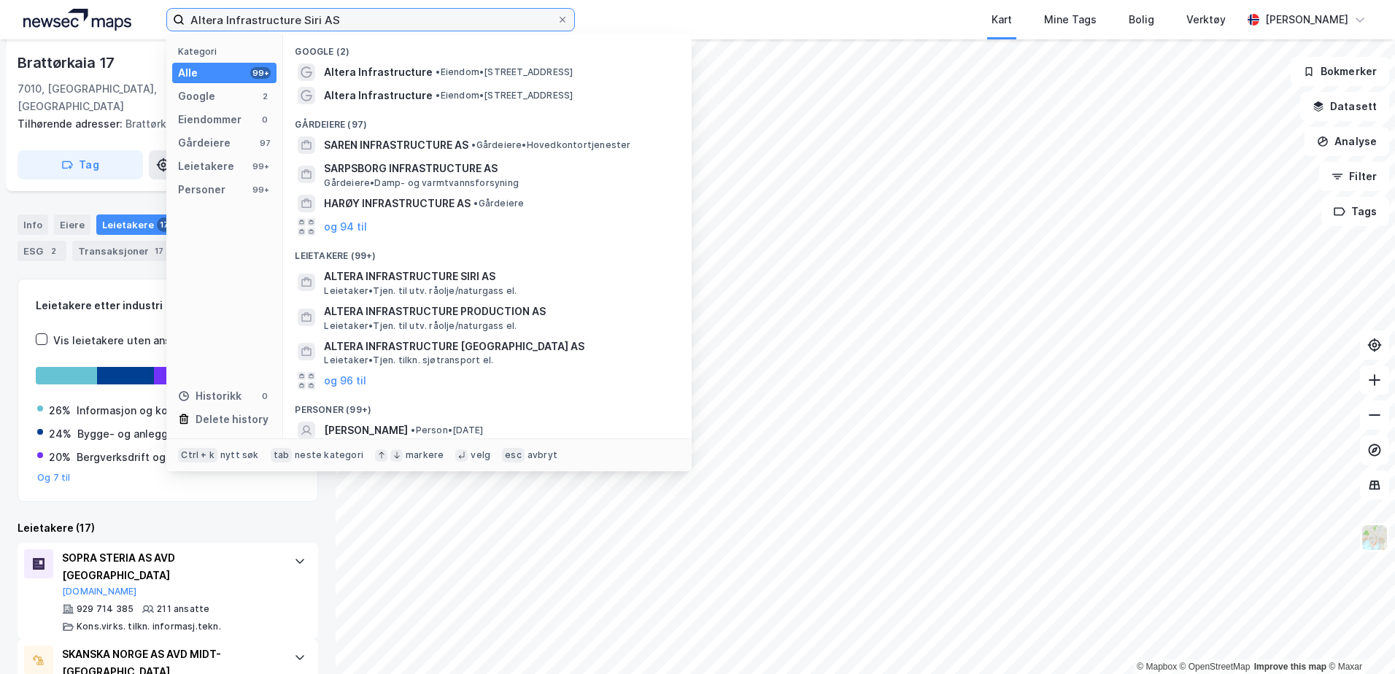
click at [370, 23] on input "Altera Infrastructure Siri AS" at bounding box center [371, 20] width 372 height 22
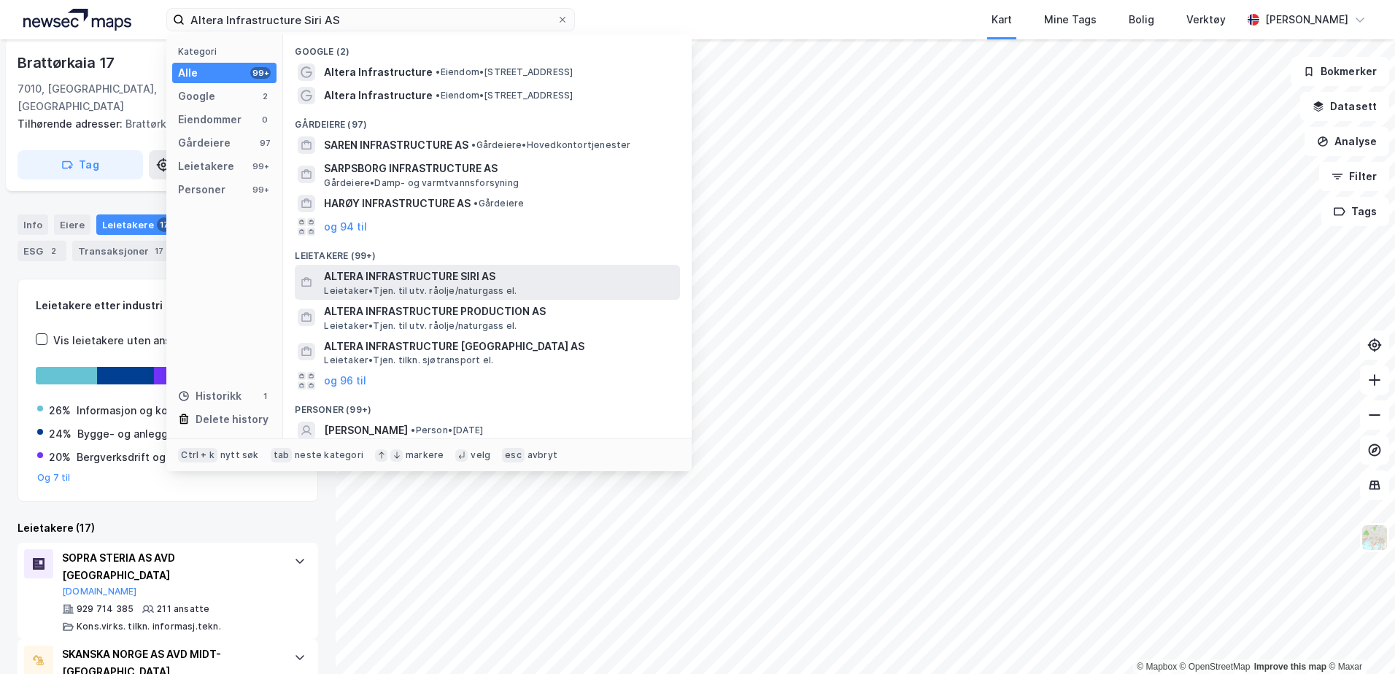
click at [466, 277] on span "ALTERA INFRASTRUCTURE SIRI AS" at bounding box center [499, 277] width 350 height 18
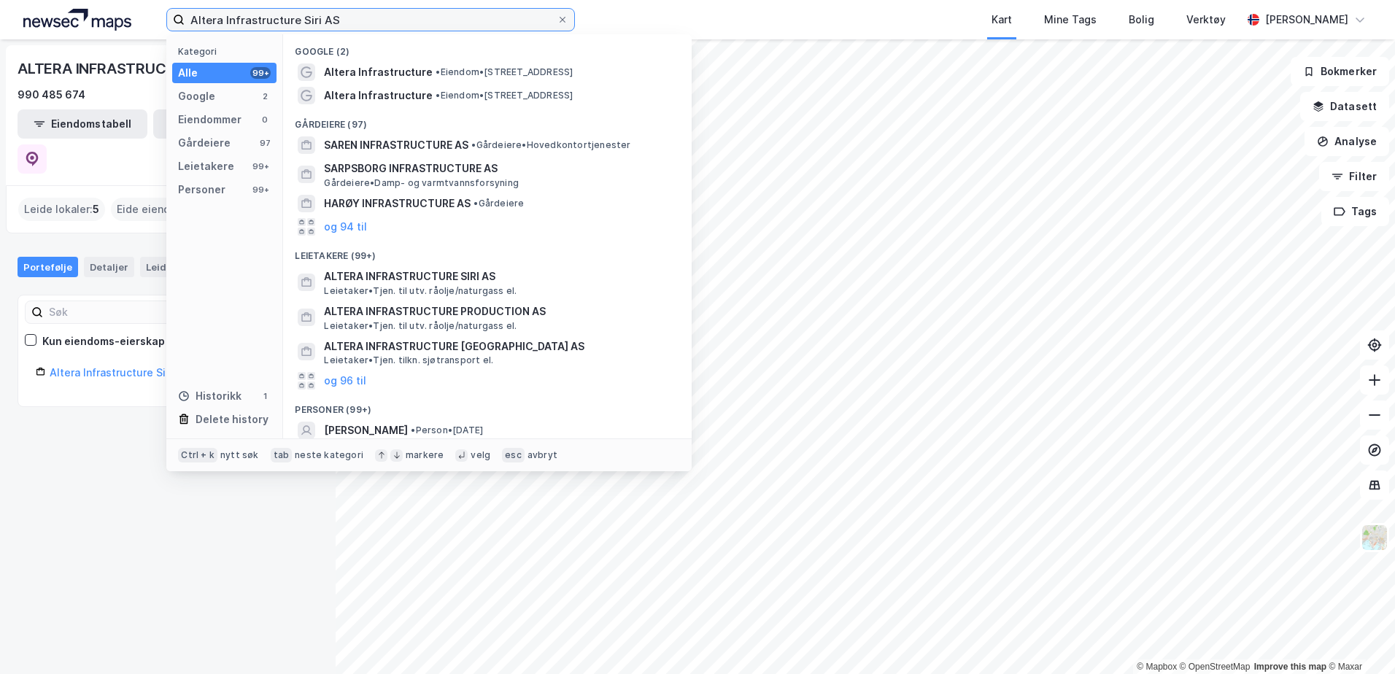
drag, startPoint x: 454, startPoint y: 10, endPoint x: -47, endPoint y: -13, distance: 501.1
click at [0, 0] on html "Altera Infrastructure Siri AS Kategori Alle 99+ Google 2 Eiendommer 0 Gårdeiere…" at bounding box center [697, 337] width 1395 height 674
paste input "Voyageur AS"
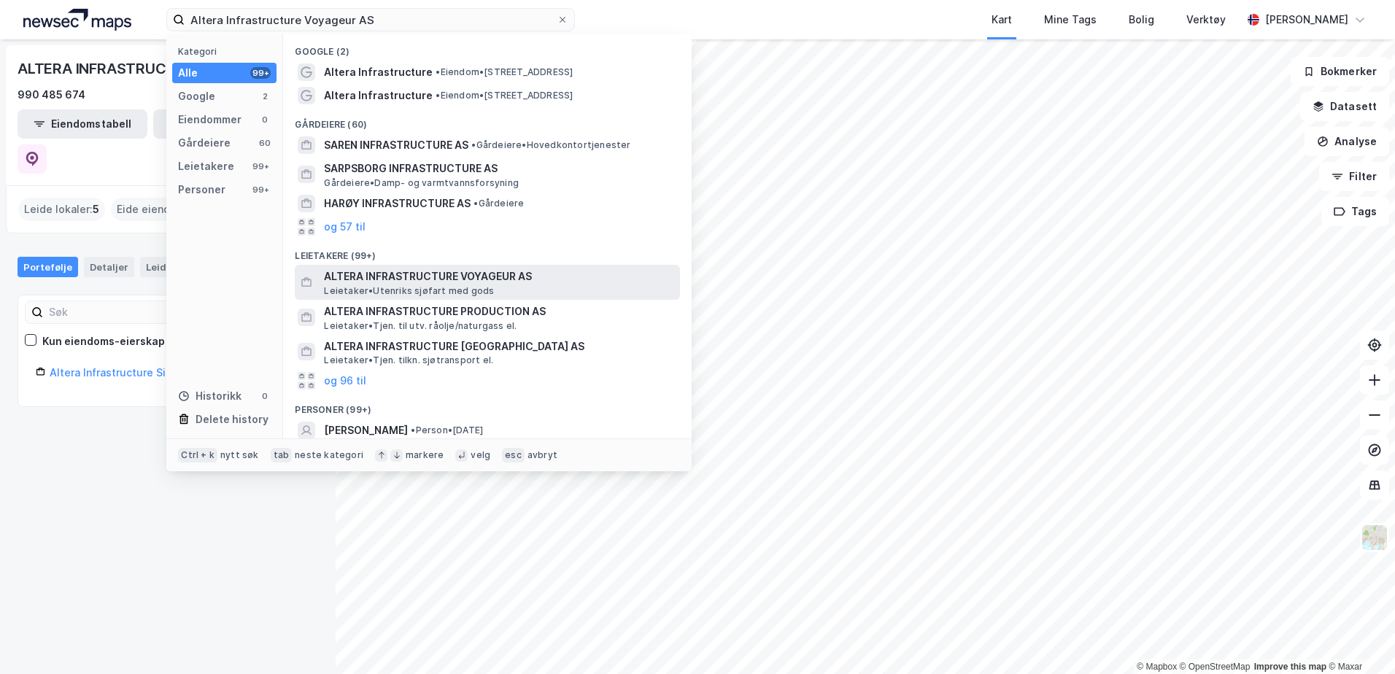
click at [484, 281] on span "ALTERA INFRASTRUCTURE VOYAGEUR AS" at bounding box center [499, 277] width 350 height 18
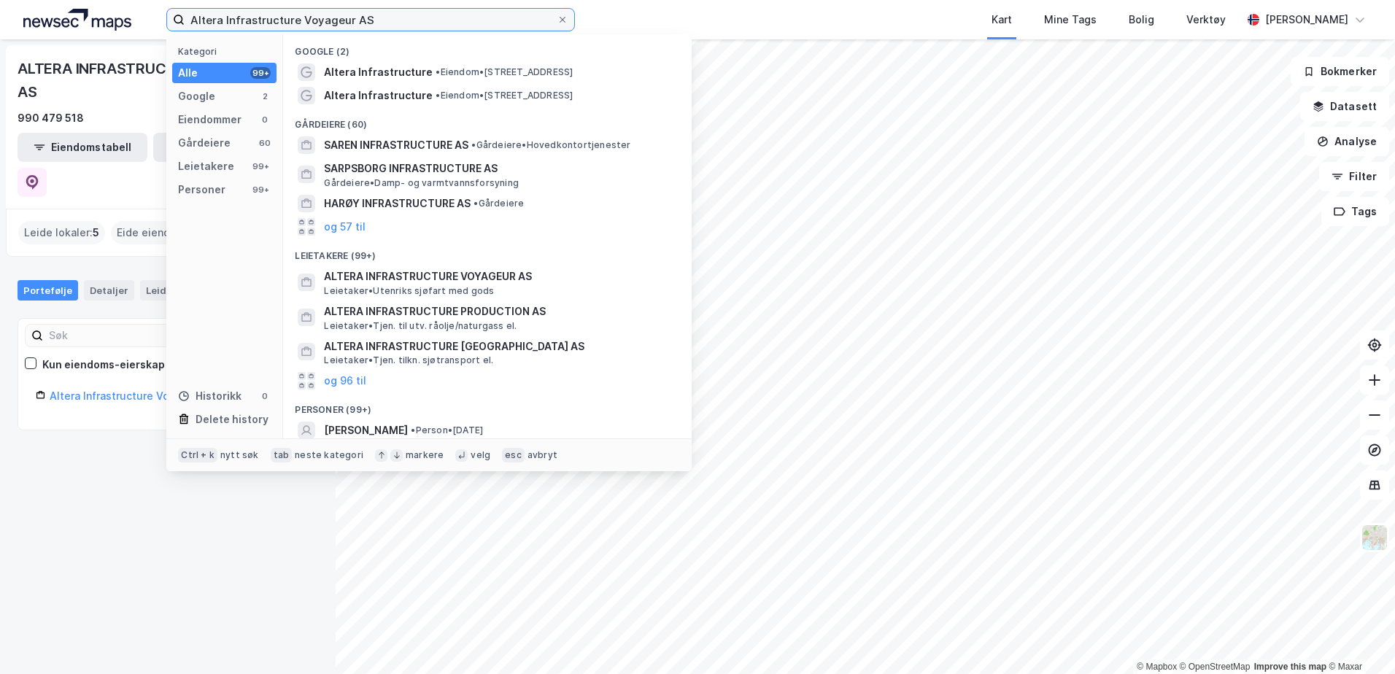
drag, startPoint x: 310, startPoint y: 18, endPoint x: 98, endPoint y: -3, distance: 213.3
click at [98, 0] on html "Altera Infrastructure Voyageur AS Kategori Alle 99+ Google 2 Eiendommer 0 Gårde…" at bounding box center [697, 337] width 1395 height 674
paste input "Knarr AS"
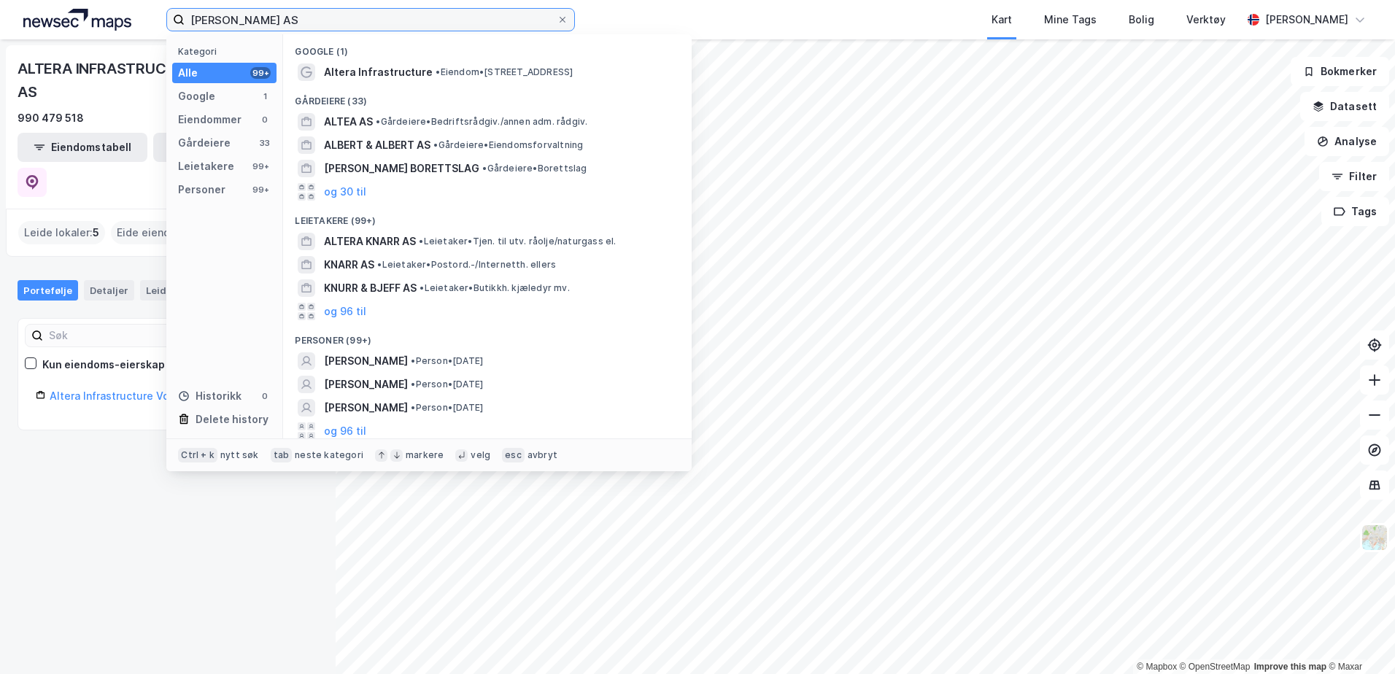
click at [271, 18] on input "[PERSON_NAME] AS" at bounding box center [371, 20] width 372 height 22
type input "Altera Knarr A"
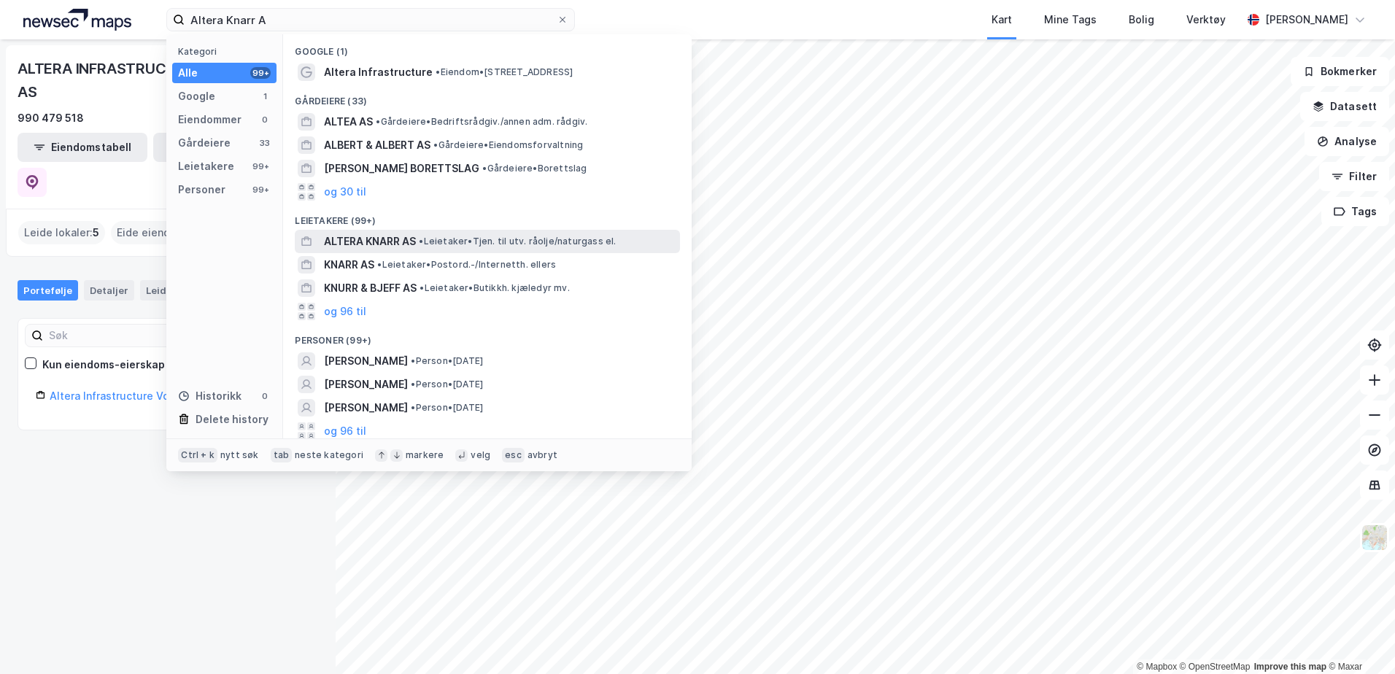
click at [474, 239] on span "• Leietaker • Tjen. til utv. råolje/naturgass el." at bounding box center [517, 242] width 197 height 12
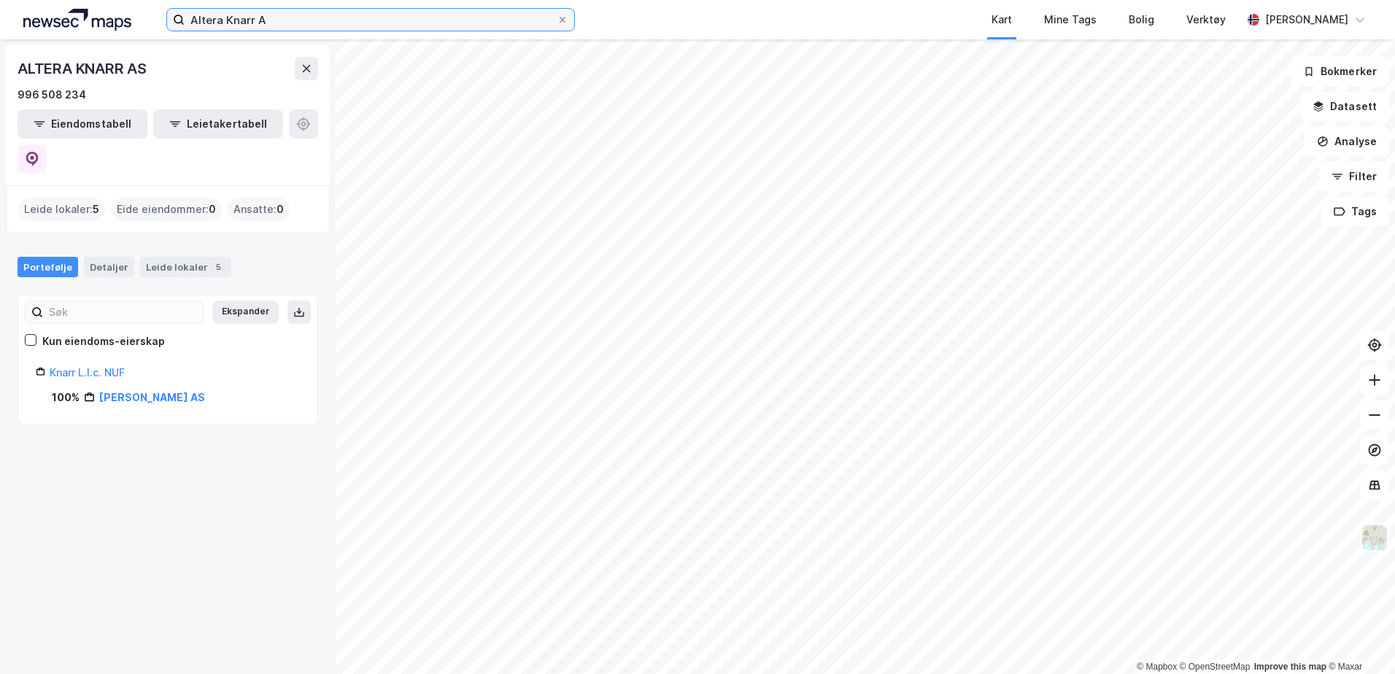
click at [422, 12] on input "Altera Knarr A" at bounding box center [371, 20] width 372 height 22
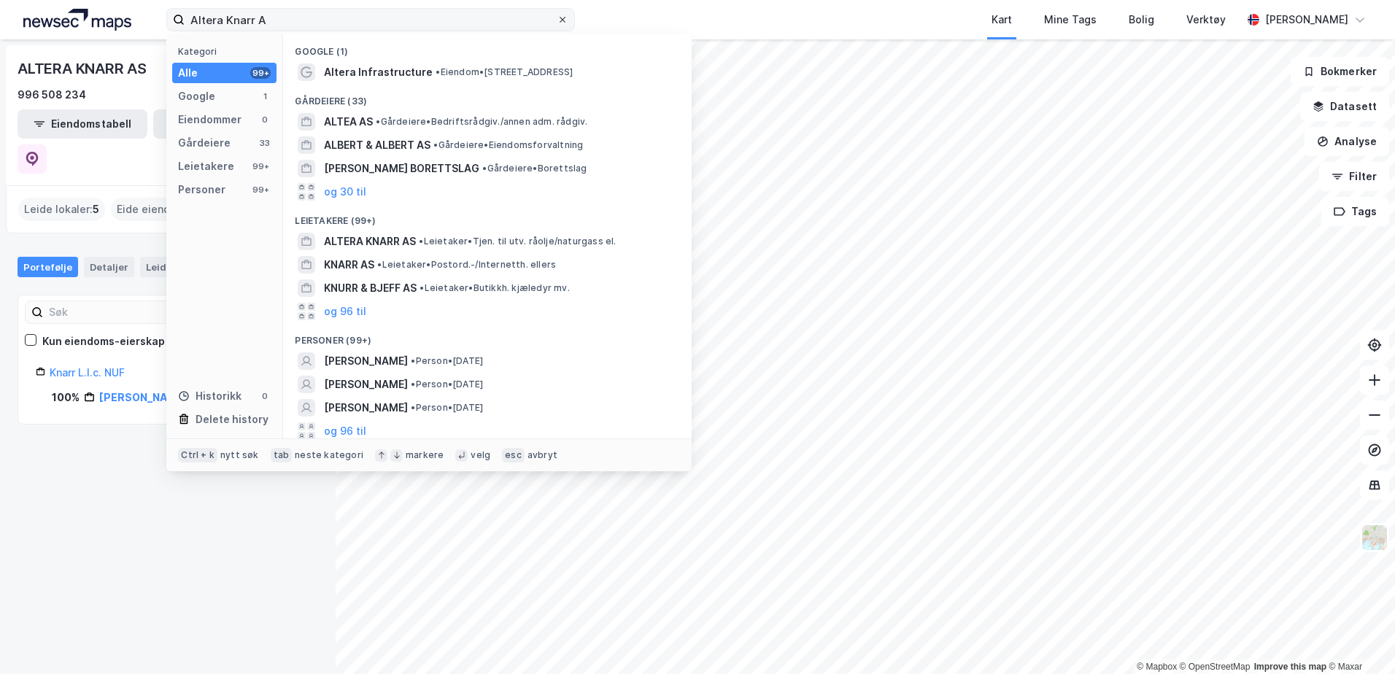
click at [567, 18] on icon at bounding box center [562, 19] width 9 height 9
click at [557, 18] on input "Altera Knarr A" at bounding box center [371, 20] width 372 height 22
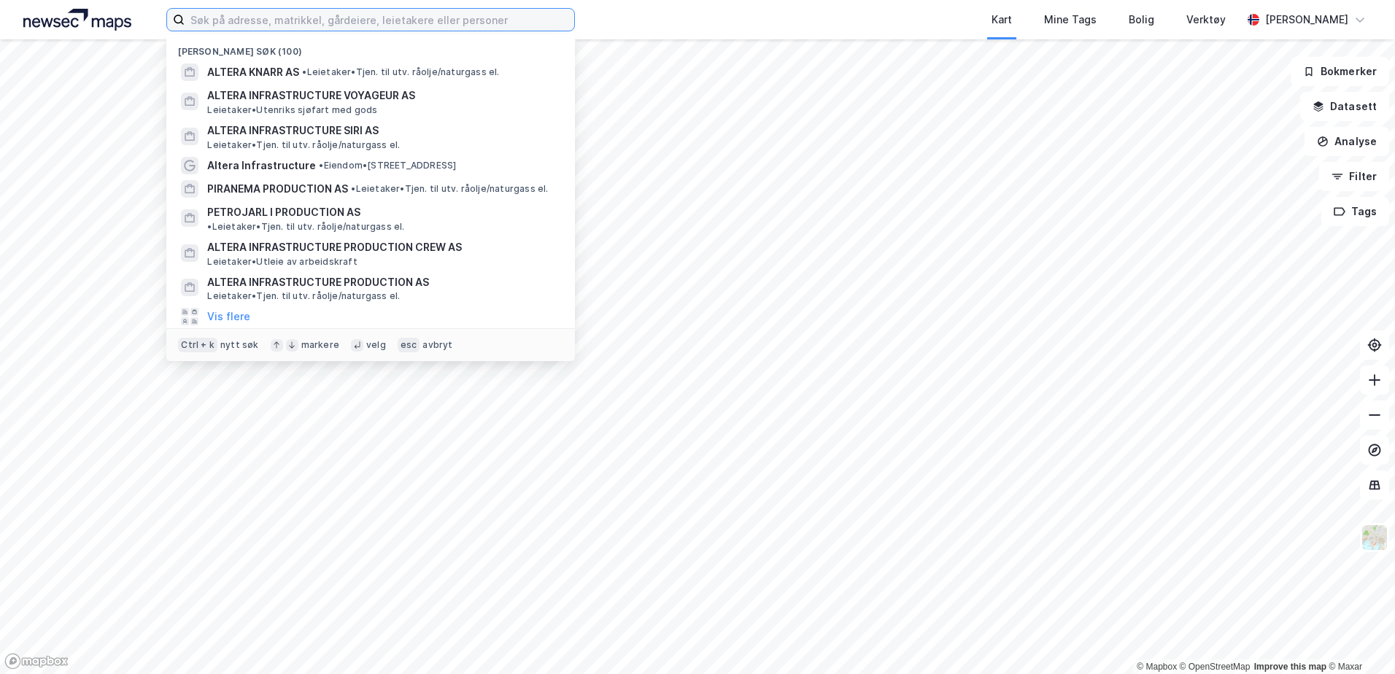
click at [274, 20] on input at bounding box center [380, 20] width 390 height 22
paste input "Petrojarl I Production AS"
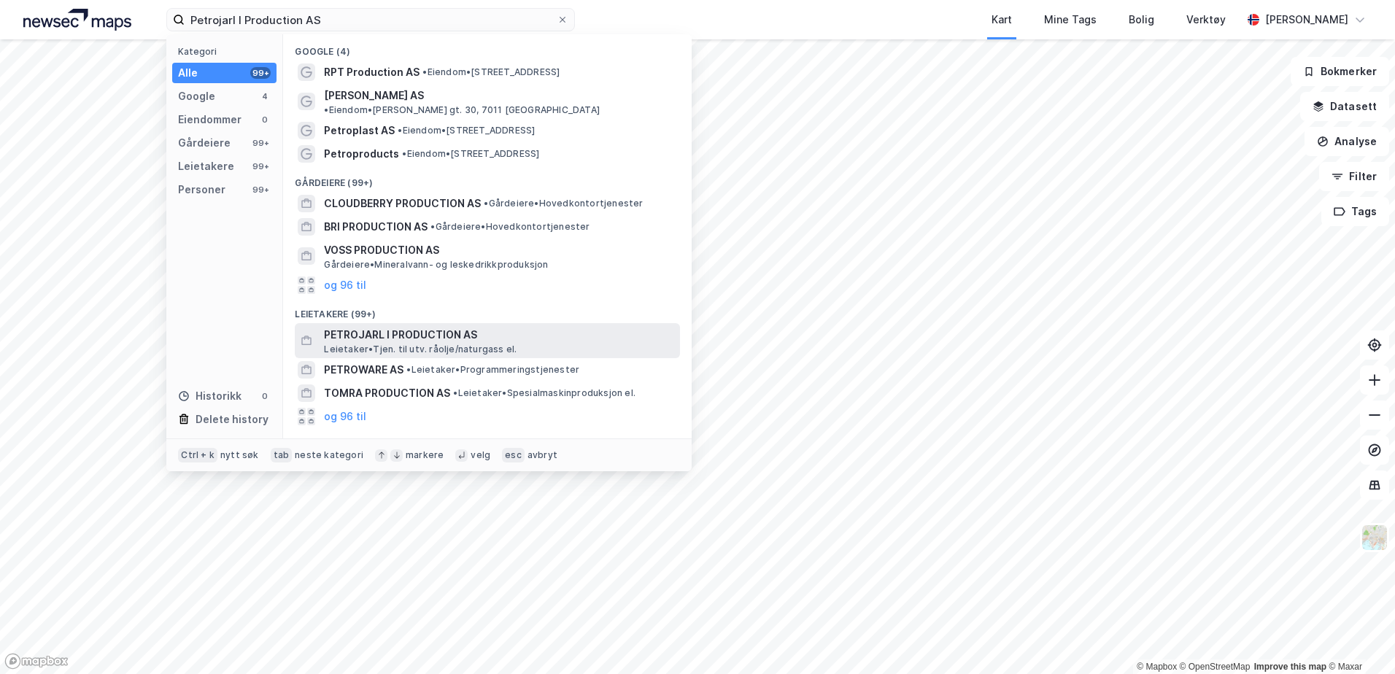
click at [436, 326] on span "PETROJARL I PRODUCTION AS" at bounding box center [499, 335] width 350 height 18
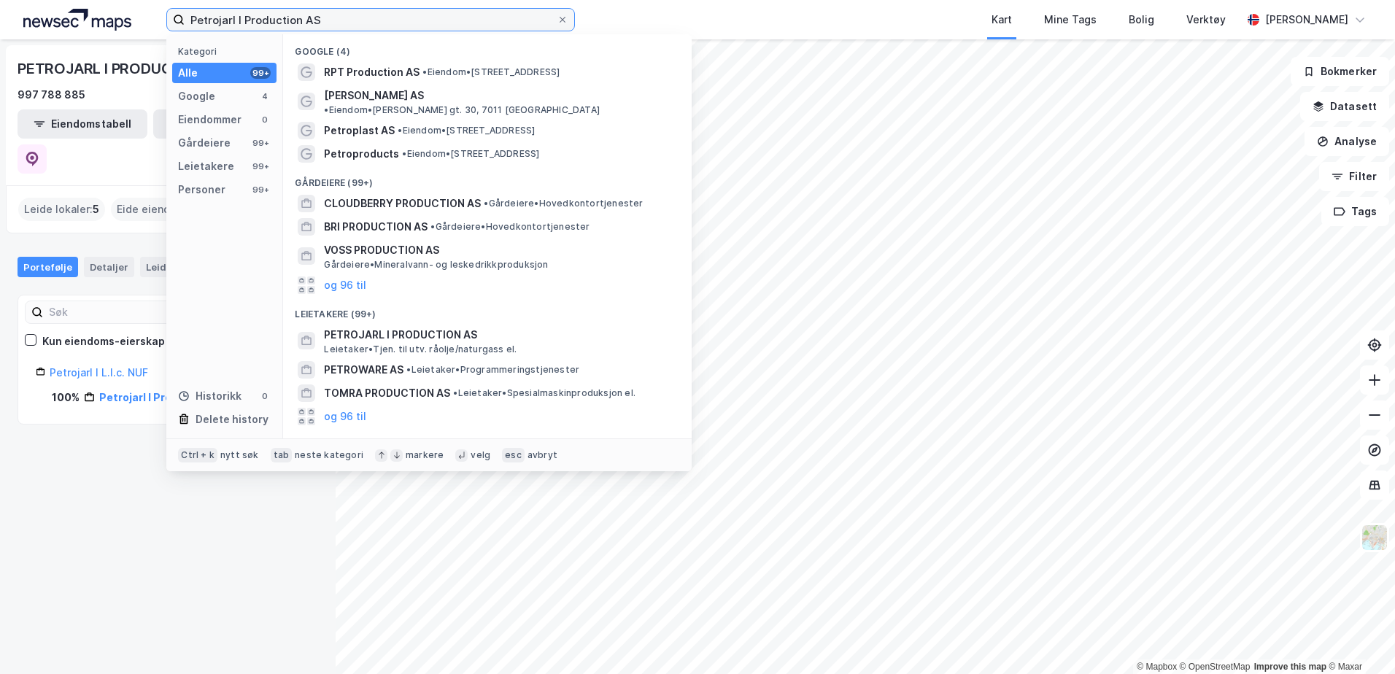
drag, startPoint x: 404, startPoint y: 16, endPoint x: 147, endPoint y: 39, distance: 257.9
click at [147, 39] on div "Petrojarl I Production AS Kategori Alle 99+ Google 4 Eiendommer 0 Gårdeiere 99+…" at bounding box center [697, 337] width 1395 height 674
paste input "iranema"
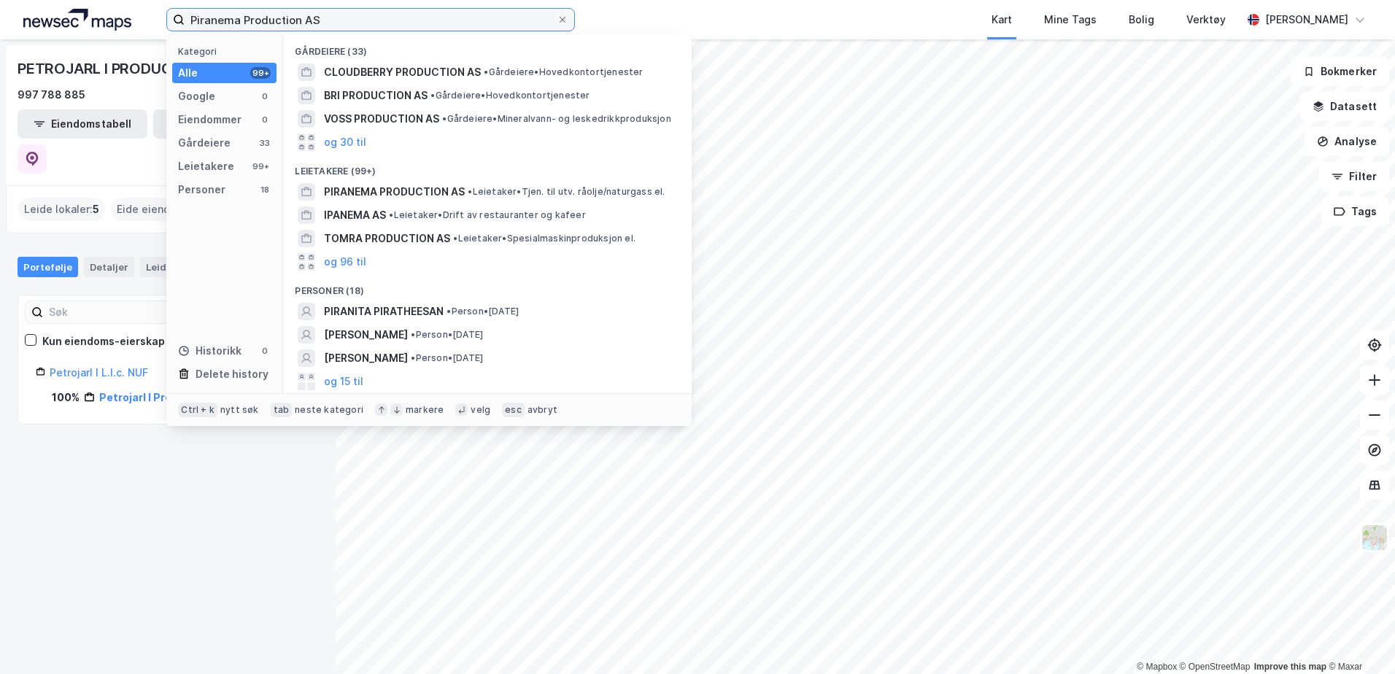
type input "Piranema Production AS"
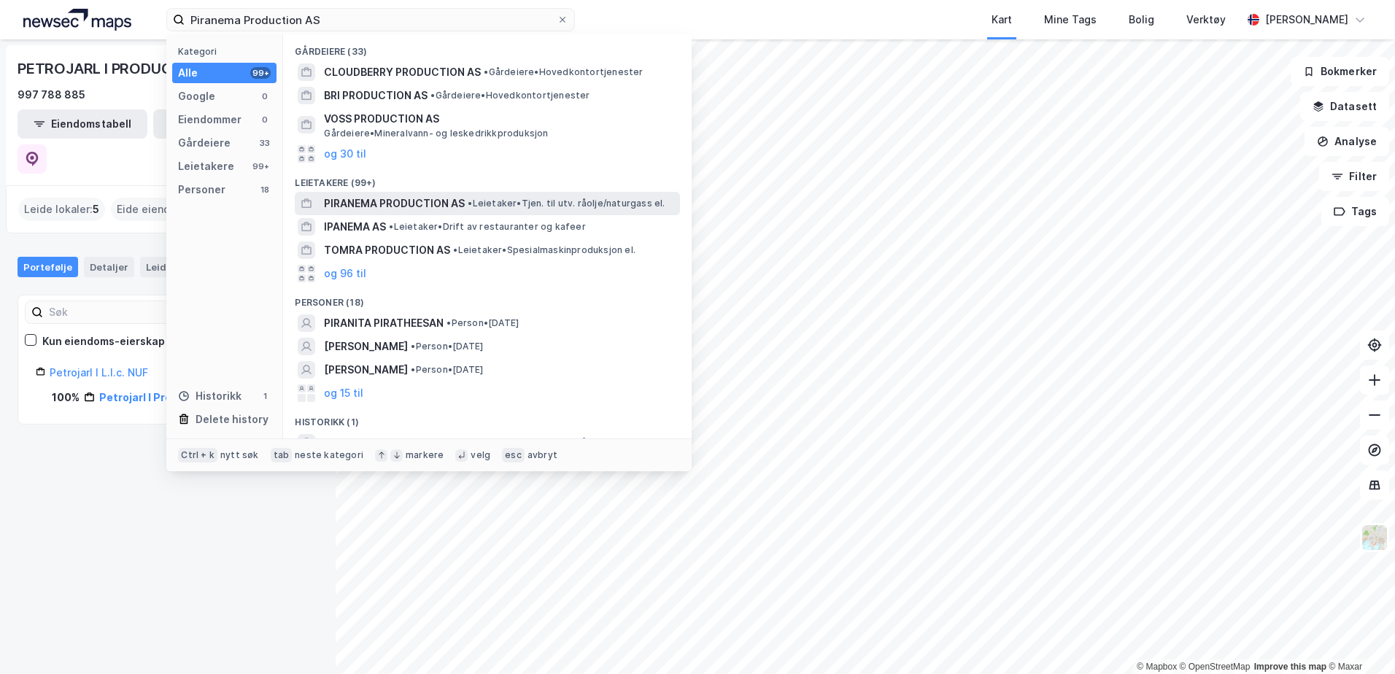
click at [404, 206] on span "PIRANEMA PRODUCTION AS" at bounding box center [394, 204] width 141 height 18
